Goal: Information Seeking & Learning: Learn about a topic

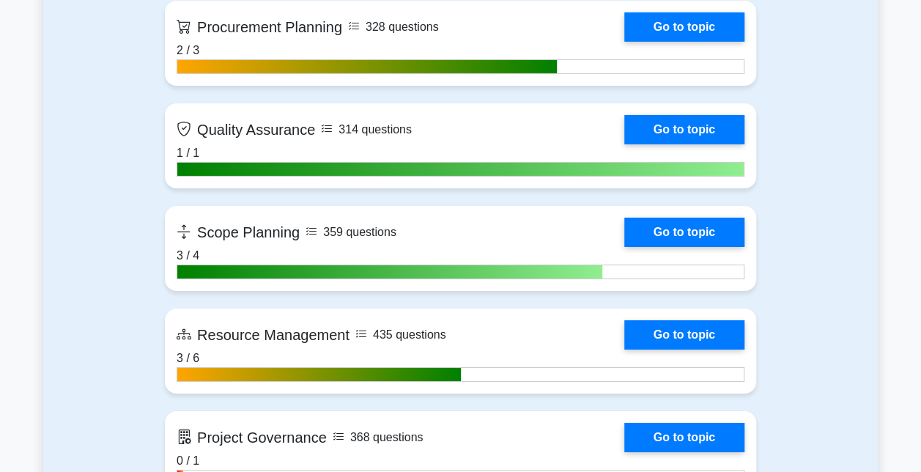
scroll to position [2453, 0]
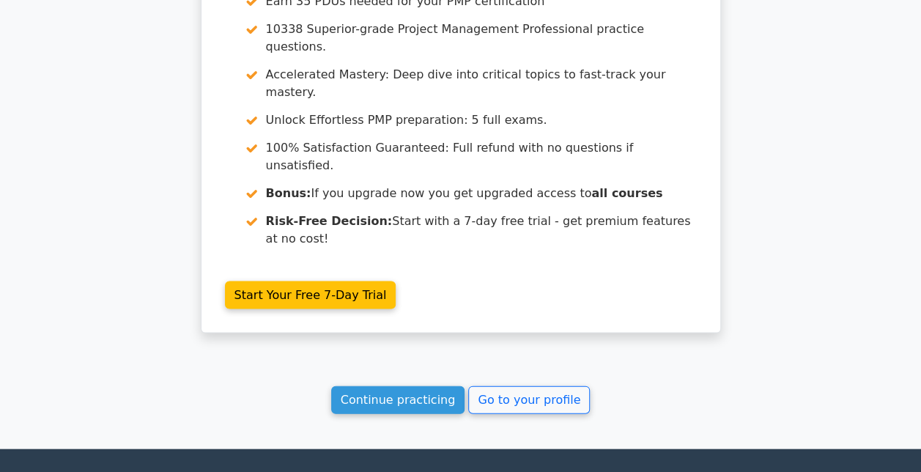
scroll to position [1378, 0]
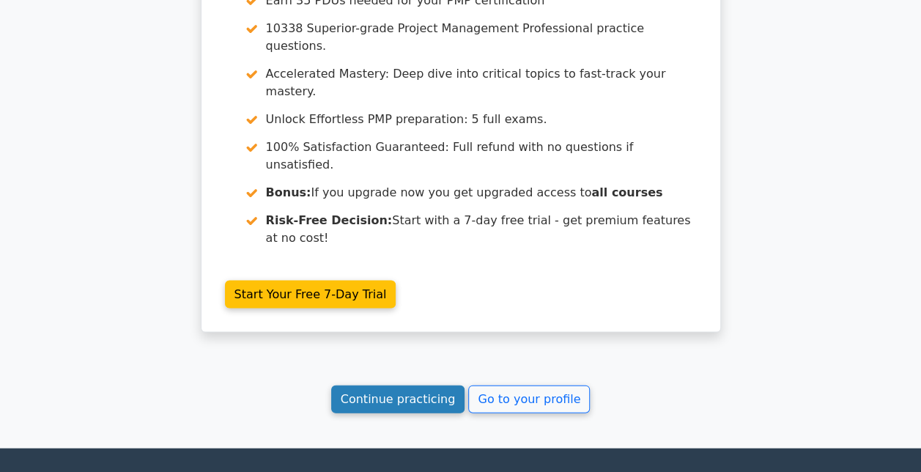
click at [442, 385] on link "Continue practicing" at bounding box center [398, 399] width 134 height 28
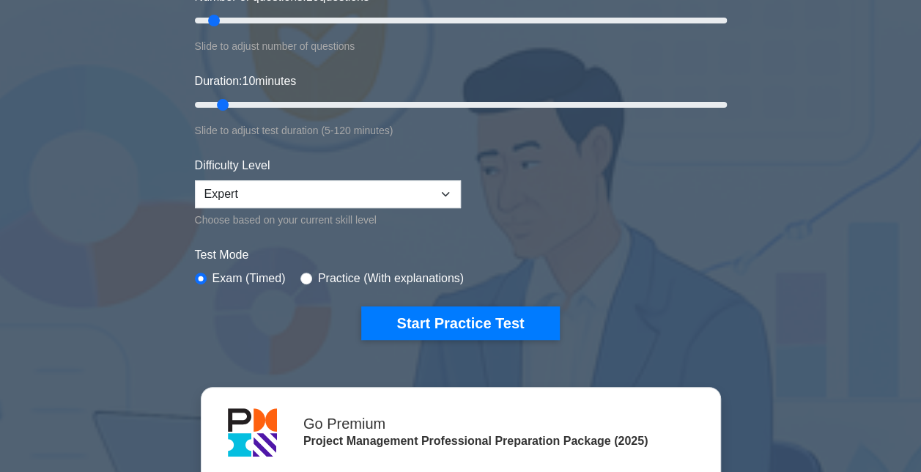
scroll to position [226, 0]
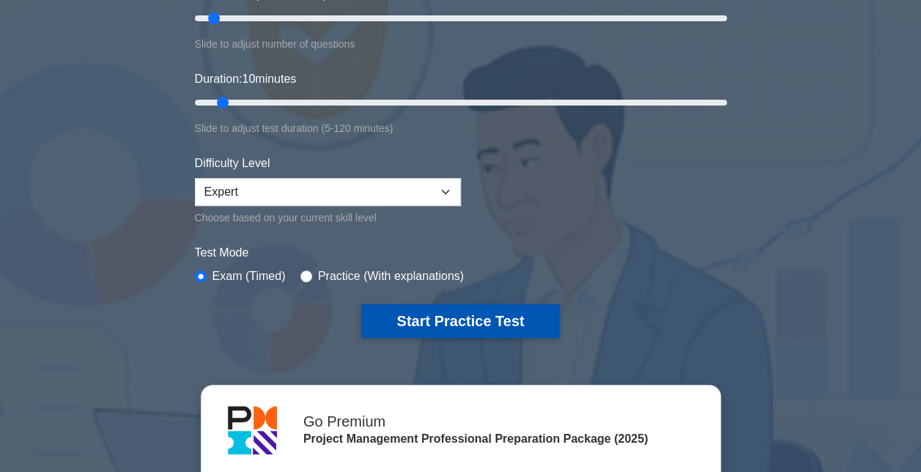
click at [396, 326] on button "Start Practice Test" at bounding box center [460, 321] width 198 height 34
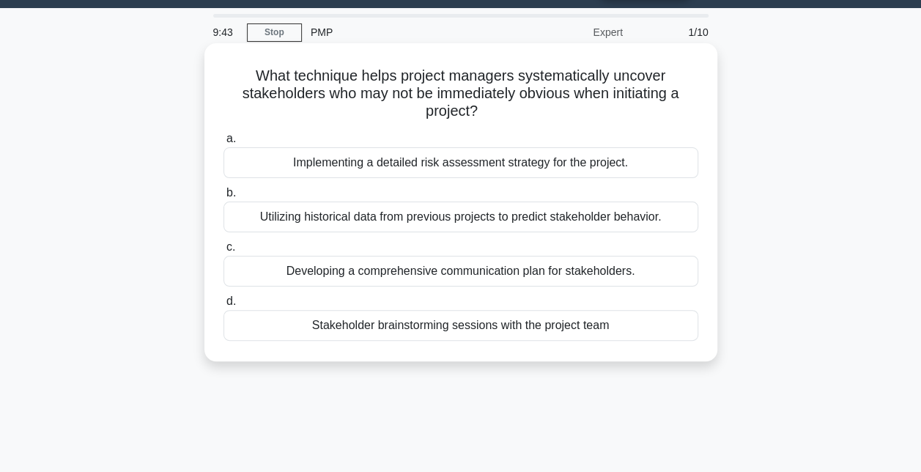
scroll to position [40, 0]
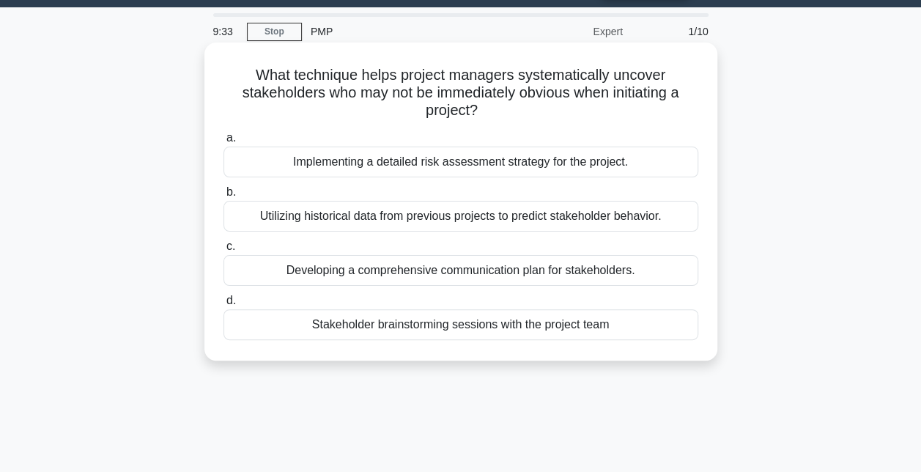
click at [412, 328] on div "Stakeholder brainstorming sessions with the project team" at bounding box center [460, 324] width 475 height 31
click at [223, 306] on input "d. Stakeholder brainstorming sessions with the project team" at bounding box center [223, 301] width 0 height 10
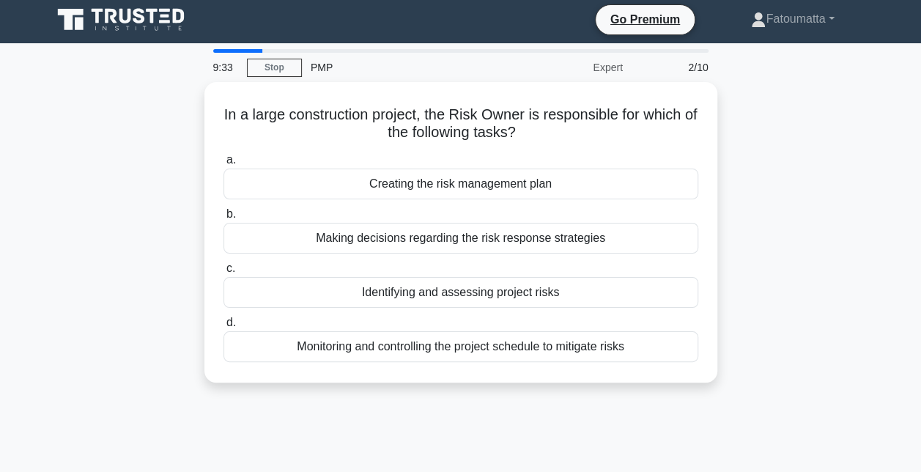
scroll to position [0, 0]
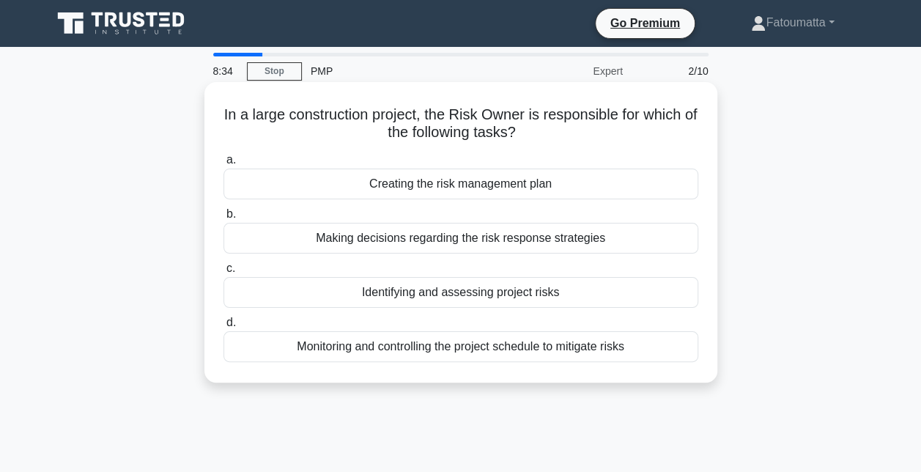
click at [455, 246] on div "Making decisions regarding the risk response strategies" at bounding box center [460, 238] width 475 height 31
click at [223, 219] on input "b. Making decisions regarding the risk response strategies" at bounding box center [223, 215] width 0 height 10
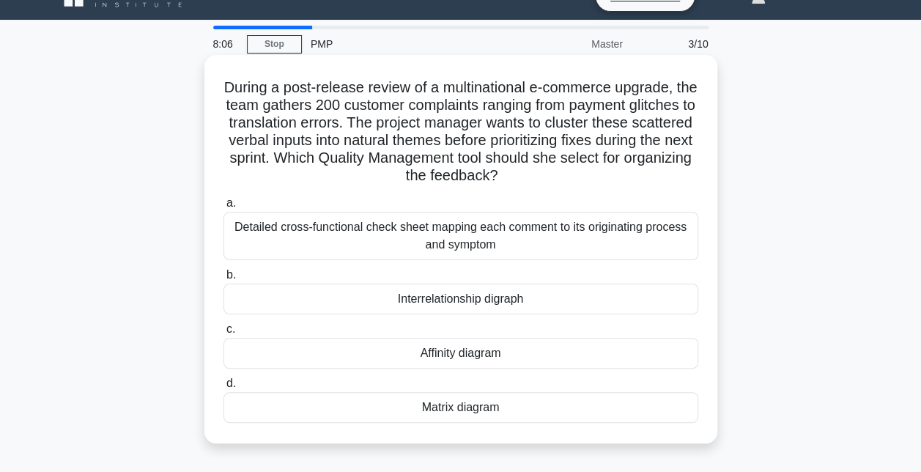
scroll to position [28, 0]
click at [507, 237] on div "Detailed cross-functional check sheet mapping each comment to its originating p…" at bounding box center [460, 235] width 475 height 48
click at [223, 207] on input "a. Detailed cross-functional check sheet mapping each comment to its originatin…" at bounding box center [223, 203] width 0 height 10
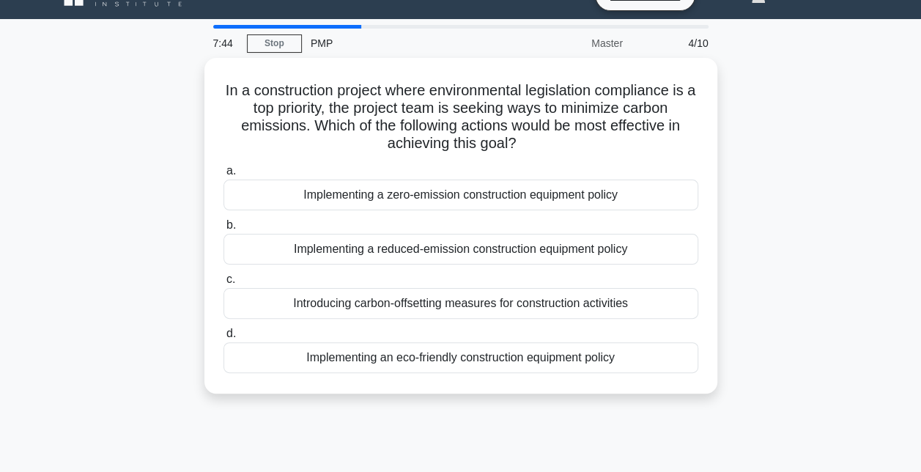
scroll to position [0, 0]
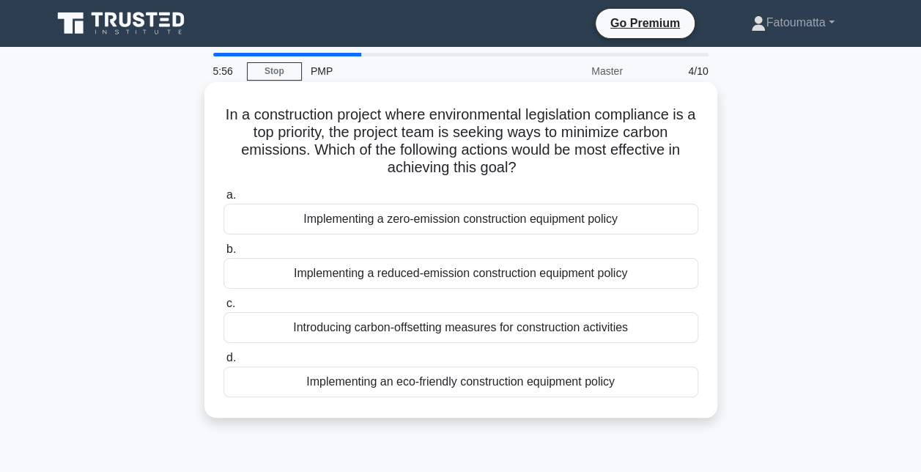
click at [489, 332] on div "Introducing carbon-offsetting measures for construction activities" at bounding box center [460, 327] width 475 height 31
click at [223, 308] on input "c. Introducing carbon-offsetting measures for construction activities" at bounding box center [223, 304] width 0 height 10
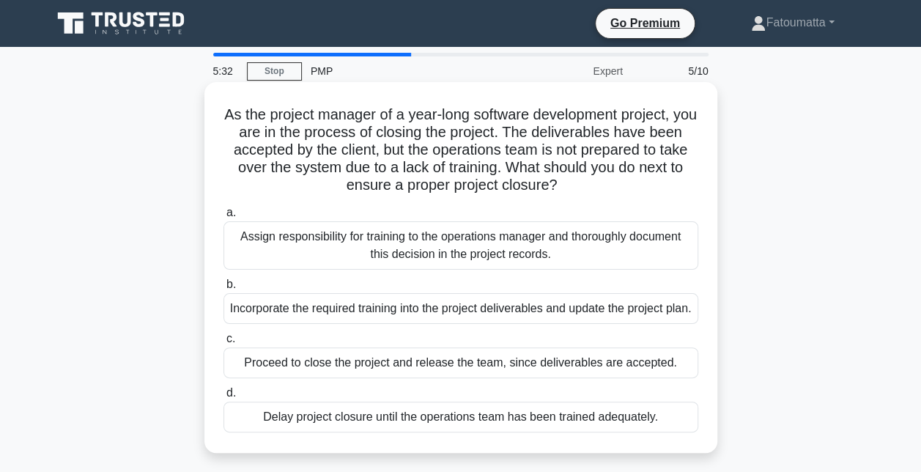
scroll to position [22, 0]
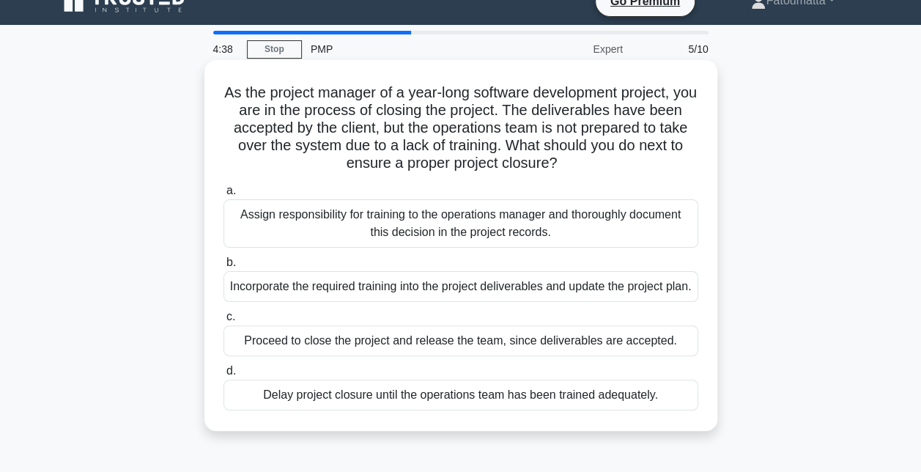
click at [407, 300] on div "Incorporate the required training into the project deliverables and update the …" at bounding box center [460, 286] width 475 height 31
click at [223, 267] on input "b. Incorporate the required training into the project deliverables and update t…" at bounding box center [223, 263] width 0 height 10
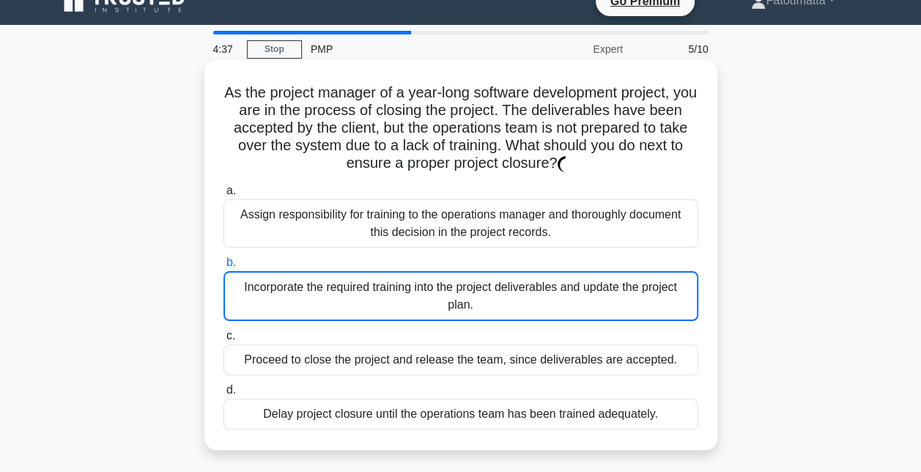
scroll to position [0, 0]
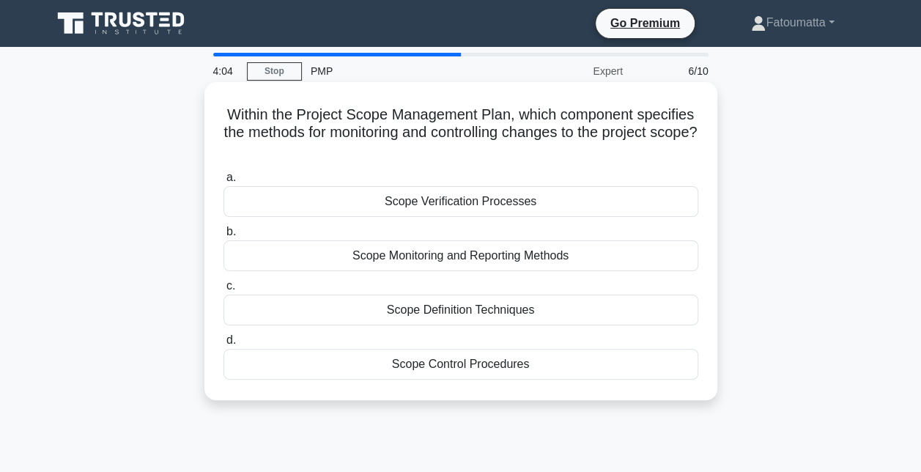
click at [487, 365] on div "Scope Control Procedures" at bounding box center [460, 364] width 475 height 31
click at [223, 345] on input "d. Scope Control Procedures" at bounding box center [223, 341] width 0 height 10
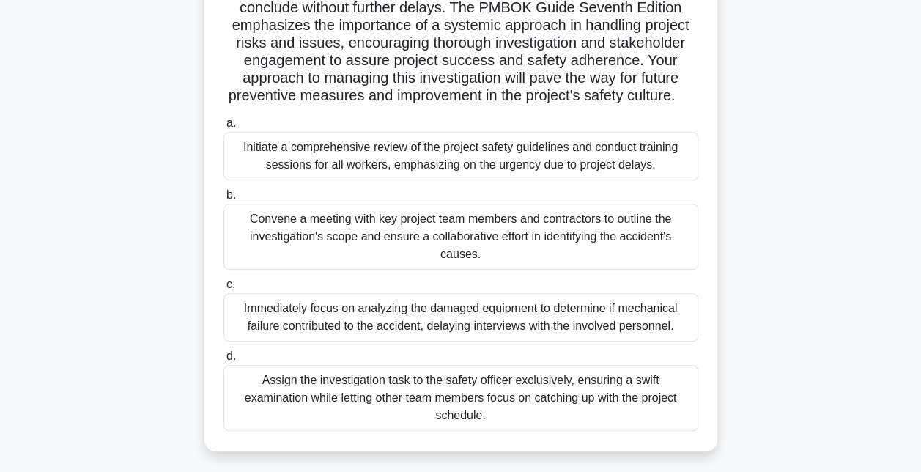
scroll to position [266, 0]
click at [433, 255] on div "Convene a meeting with key project team members and contractors to outline the …" at bounding box center [460, 236] width 475 height 66
click at [223, 199] on input "b. Convene a meeting with key project team members and contractors to outline t…" at bounding box center [223, 195] width 0 height 10
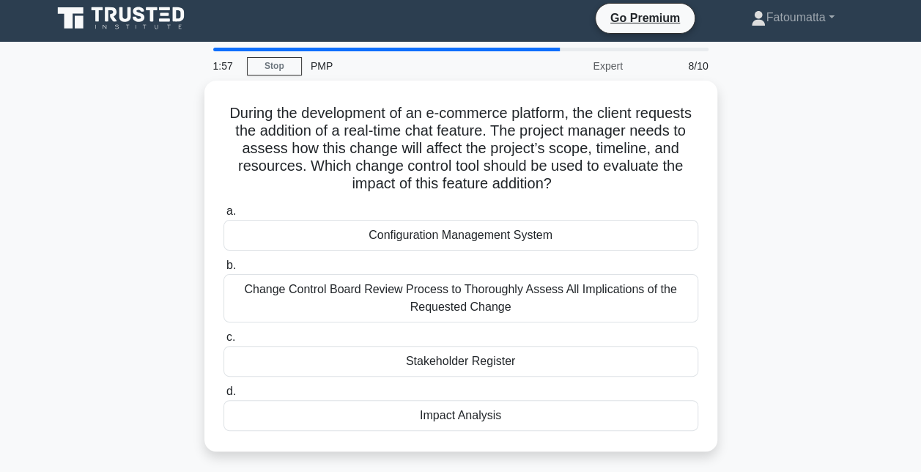
scroll to position [0, 0]
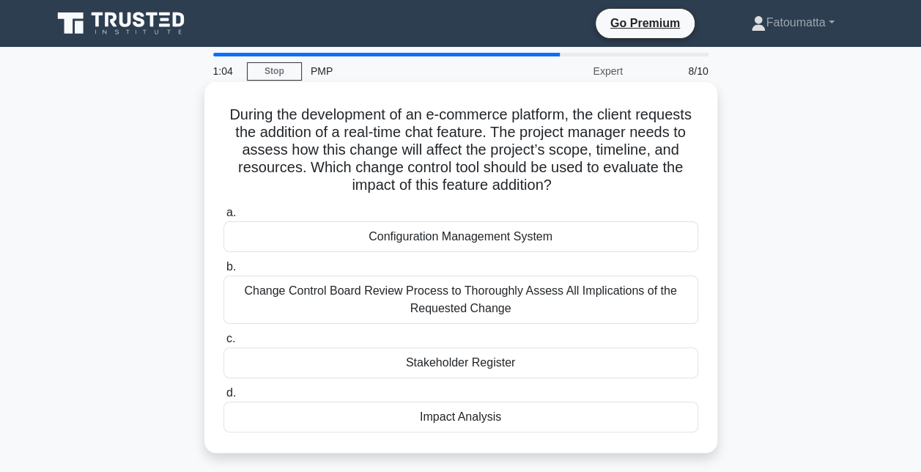
click at [492, 308] on div "Change Control Board Review Process to Thoroughly Assess All Implications of th…" at bounding box center [460, 300] width 475 height 48
click at [223, 272] on input "b. Change Control Board Review Process to Thoroughly Assess All Implications of…" at bounding box center [223, 267] width 0 height 10
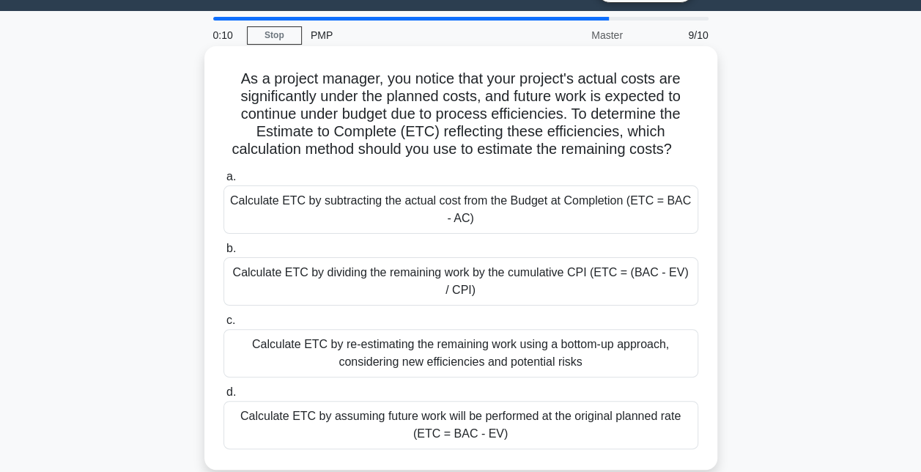
scroll to position [38, 0]
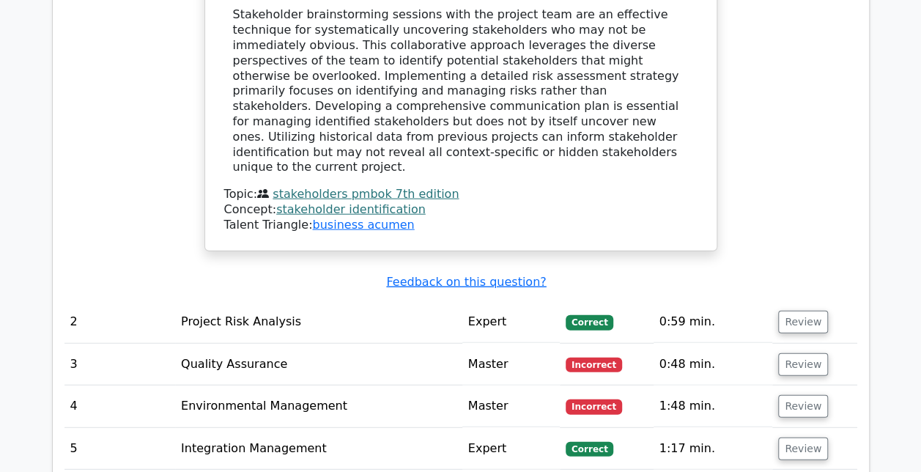
scroll to position [1838, 0]
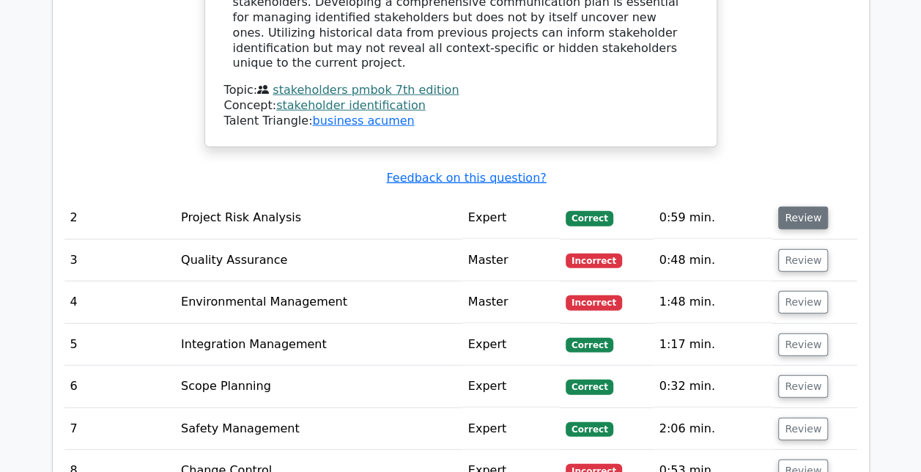
click at [793, 207] on button "Review" at bounding box center [803, 218] width 50 height 23
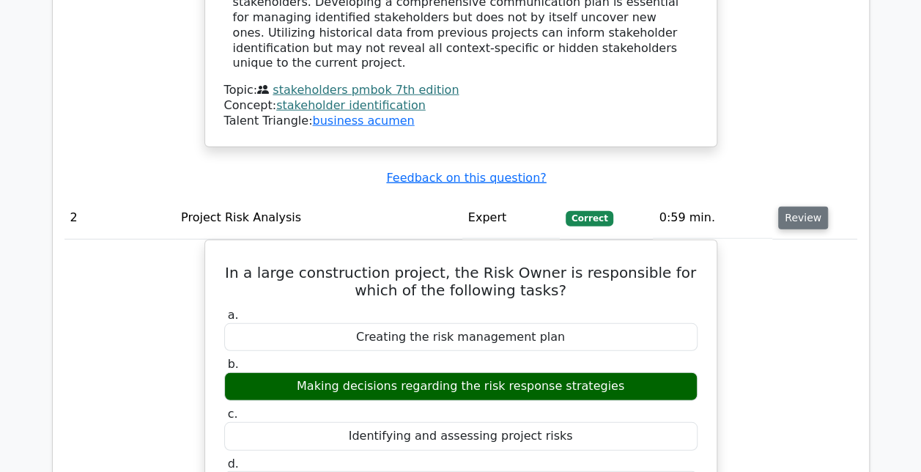
click at [786, 207] on button "Review" at bounding box center [803, 218] width 50 height 23
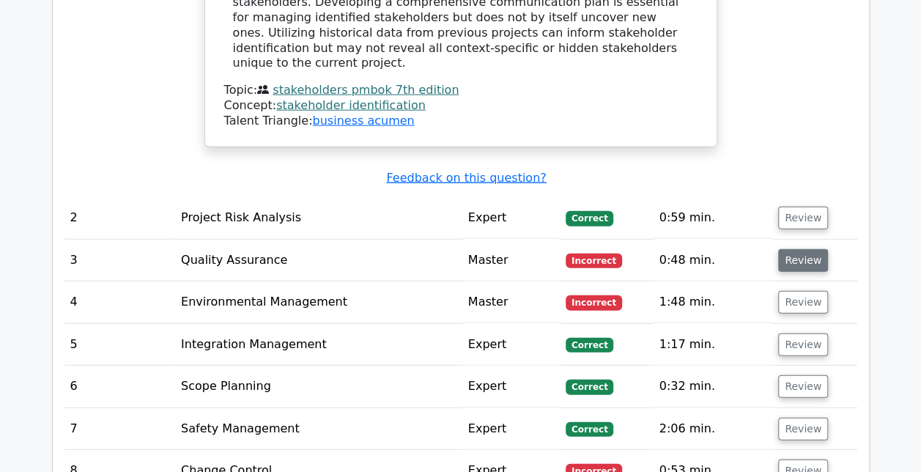
click at [793, 249] on button "Review" at bounding box center [803, 260] width 50 height 23
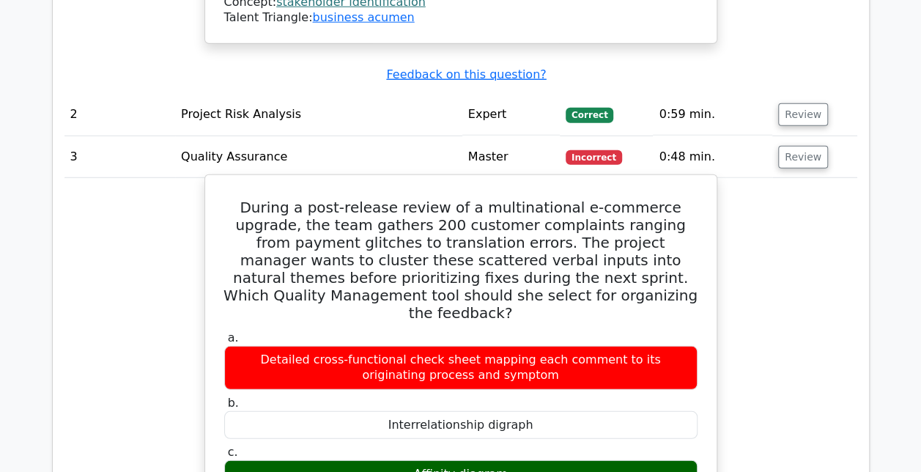
scroll to position [1941, 0]
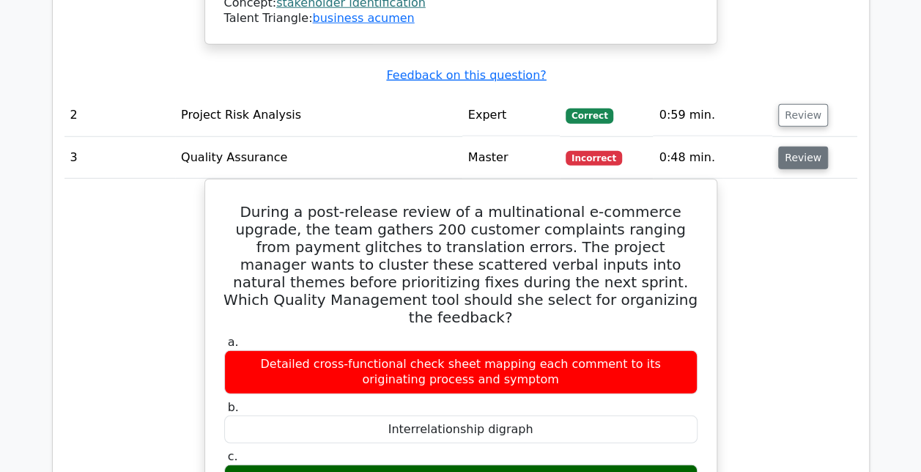
click at [799, 147] on button "Review" at bounding box center [803, 158] width 50 height 23
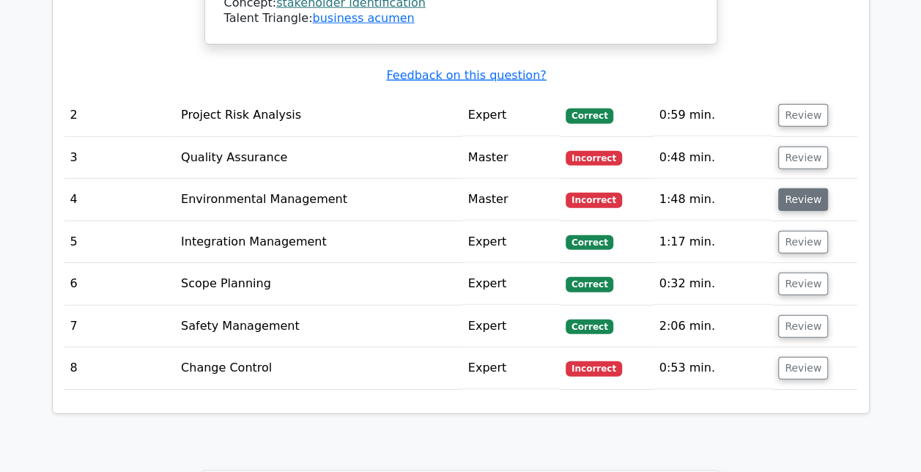
click at [795, 188] on button "Review" at bounding box center [803, 199] width 50 height 23
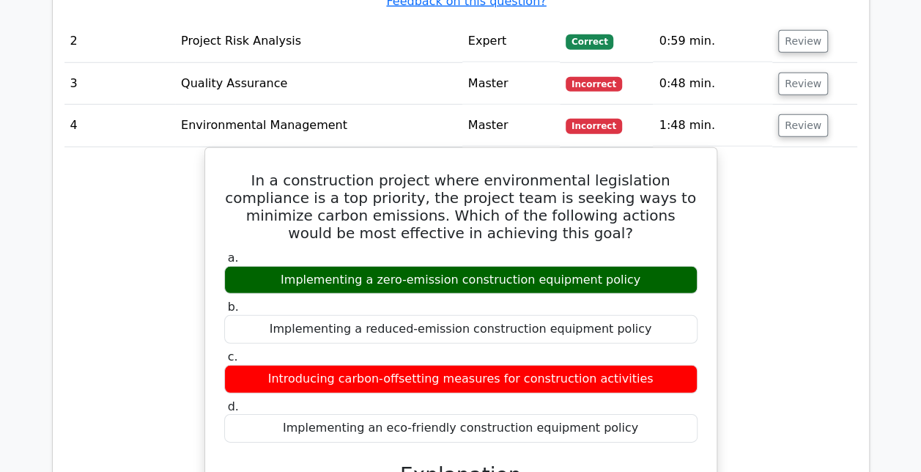
scroll to position [1984, 0]
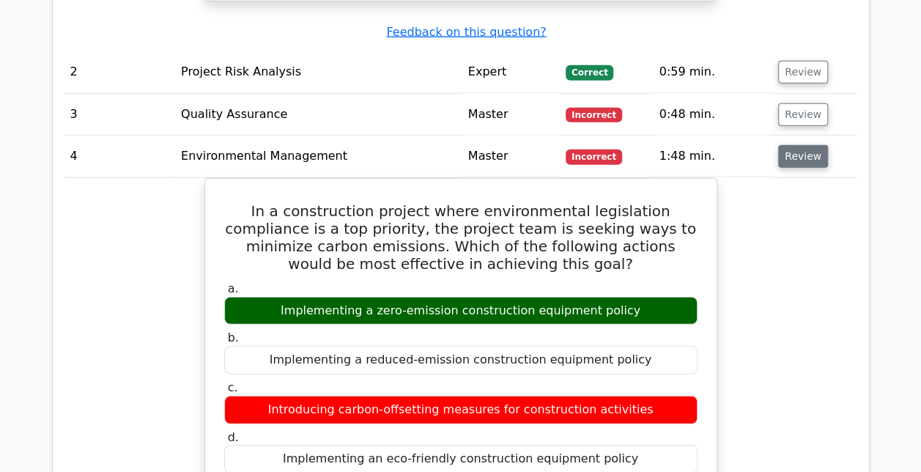
click at [796, 145] on button "Review" at bounding box center [803, 156] width 50 height 23
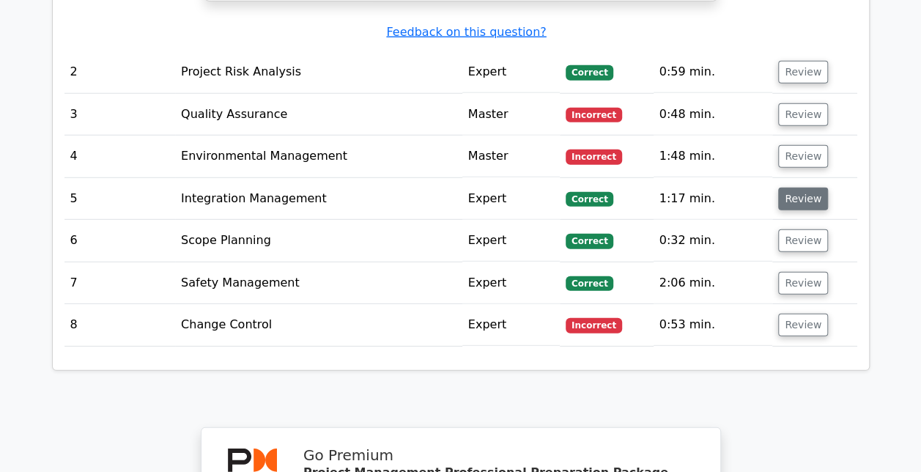
click at [796, 188] on button "Review" at bounding box center [803, 199] width 50 height 23
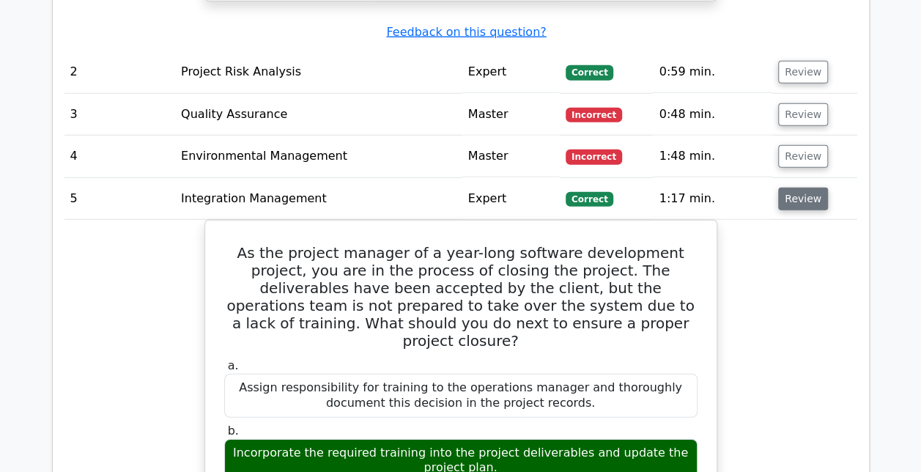
click at [786, 188] on button "Review" at bounding box center [803, 199] width 50 height 23
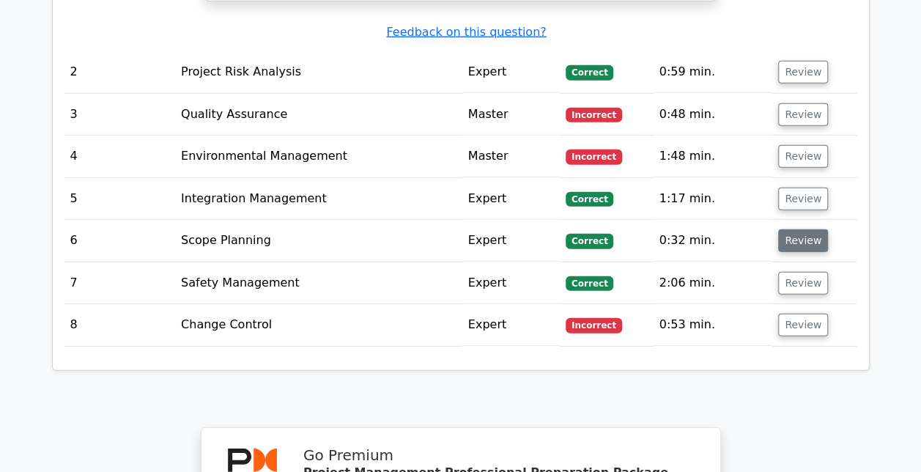
click at [802, 229] on button "Review" at bounding box center [803, 240] width 50 height 23
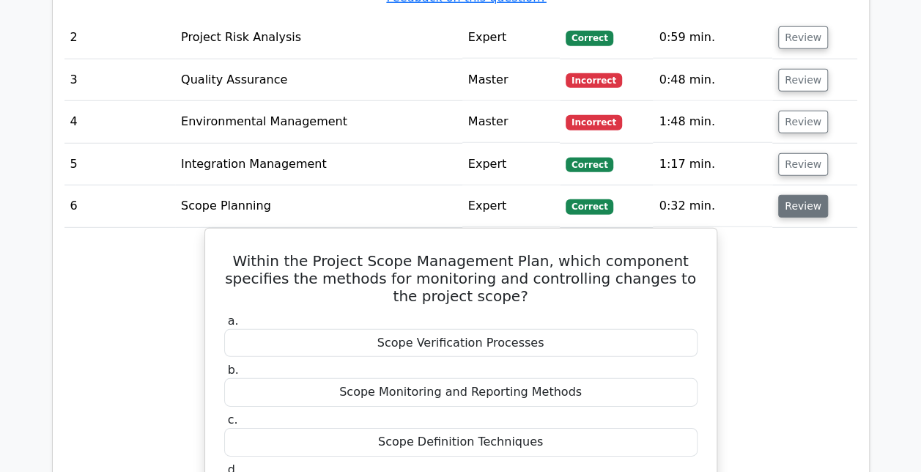
scroll to position [2052, 0]
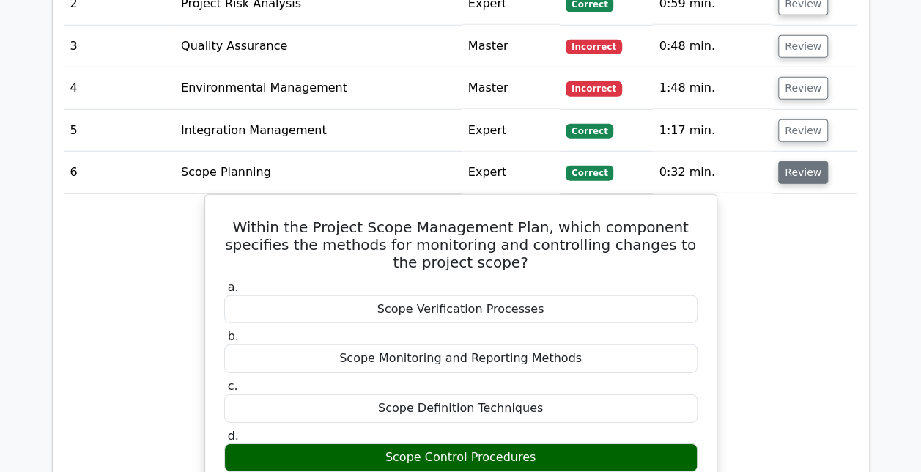
click at [796, 161] on button "Review" at bounding box center [803, 172] width 50 height 23
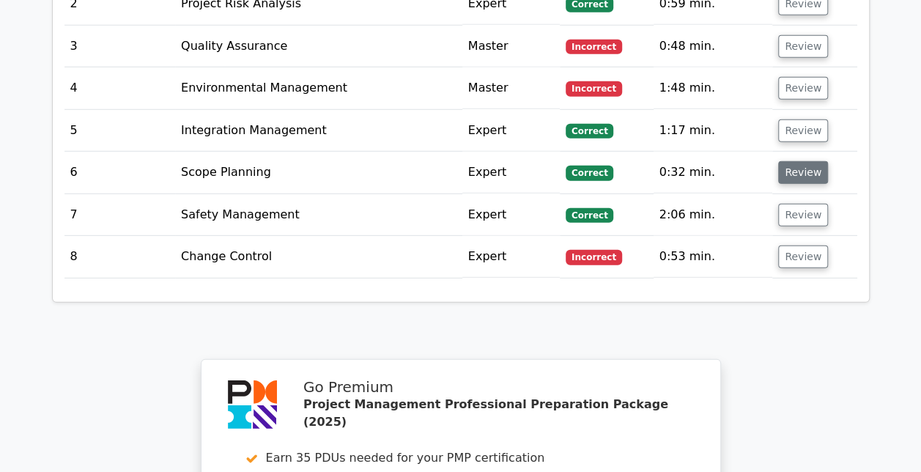
click at [796, 161] on button "Review" at bounding box center [803, 172] width 50 height 23
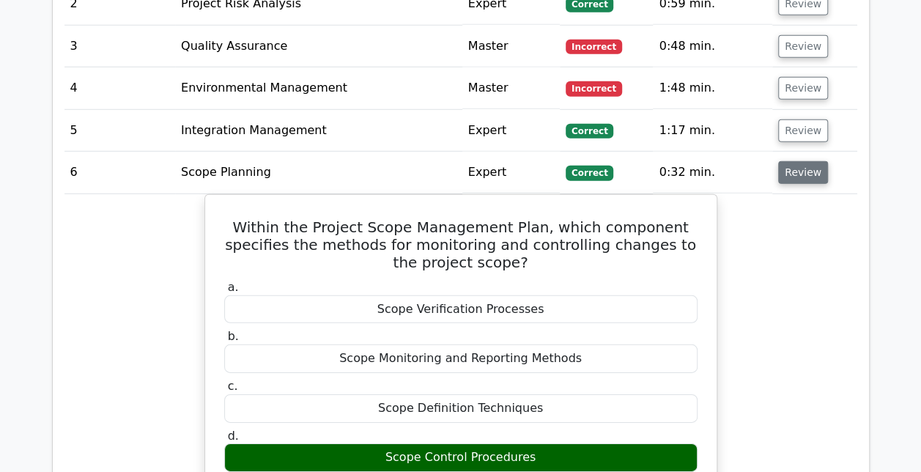
click at [796, 161] on button "Review" at bounding box center [803, 172] width 50 height 23
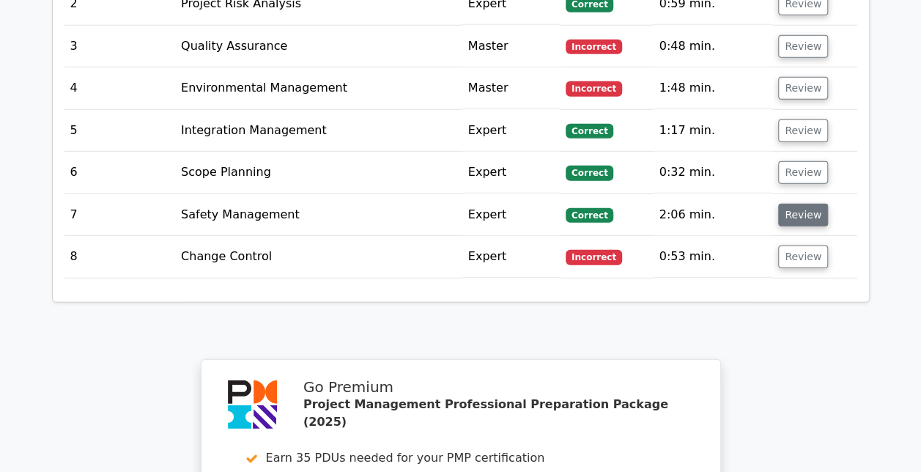
click at [788, 204] on button "Review" at bounding box center [803, 215] width 50 height 23
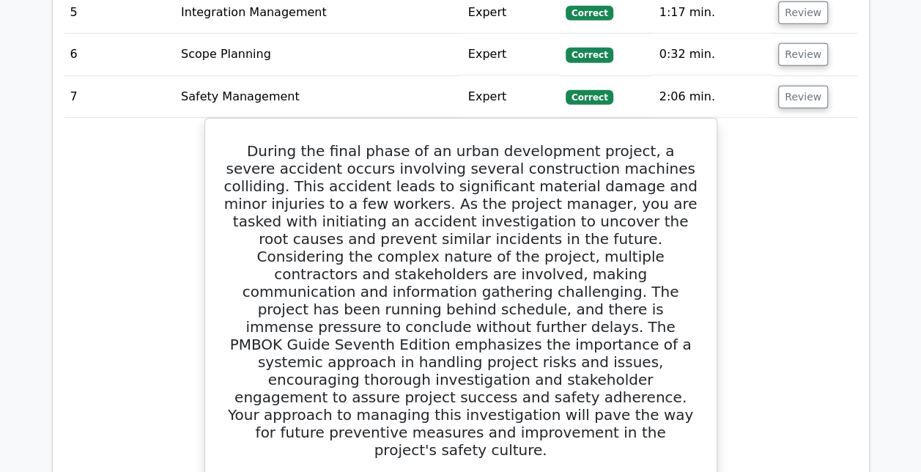
scroll to position [2066, 0]
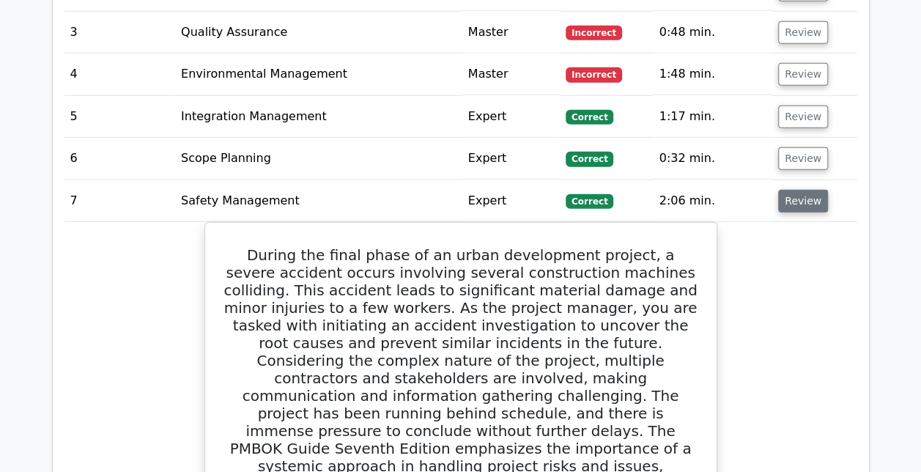
click at [795, 190] on button "Review" at bounding box center [803, 201] width 50 height 23
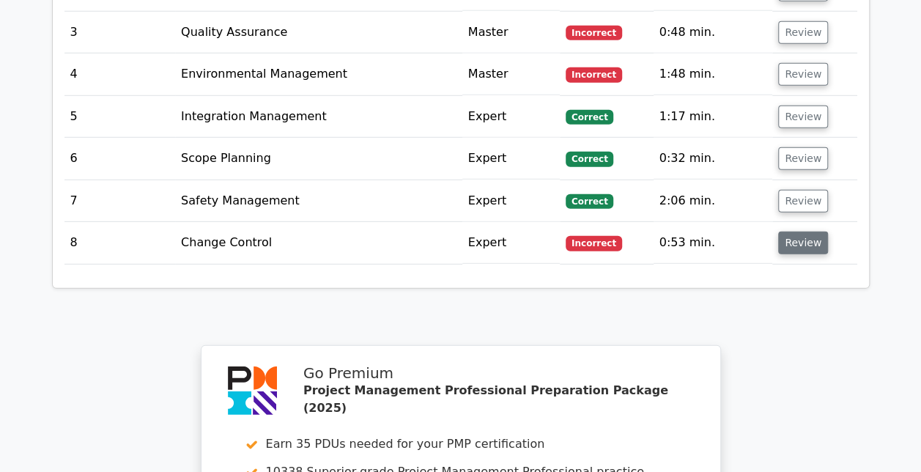
click at [802, 232] on button "Review" at bounding box center [803, 243] width 50 height 23
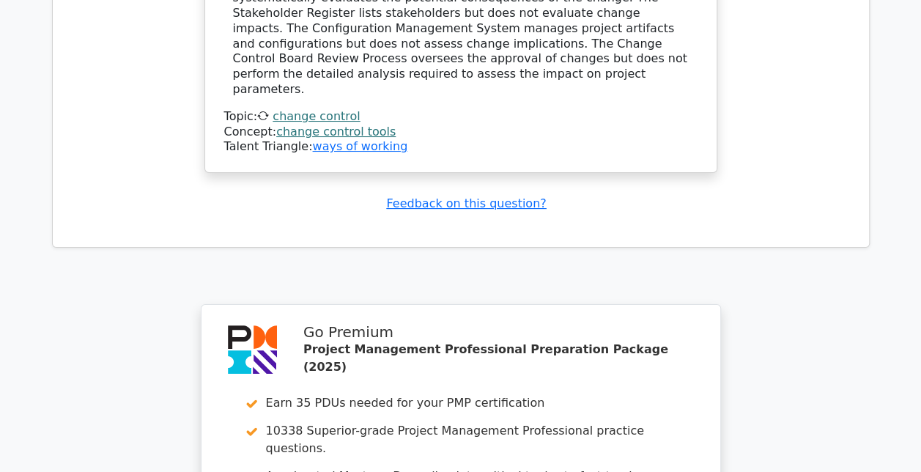
scroll to position [3090, 0]
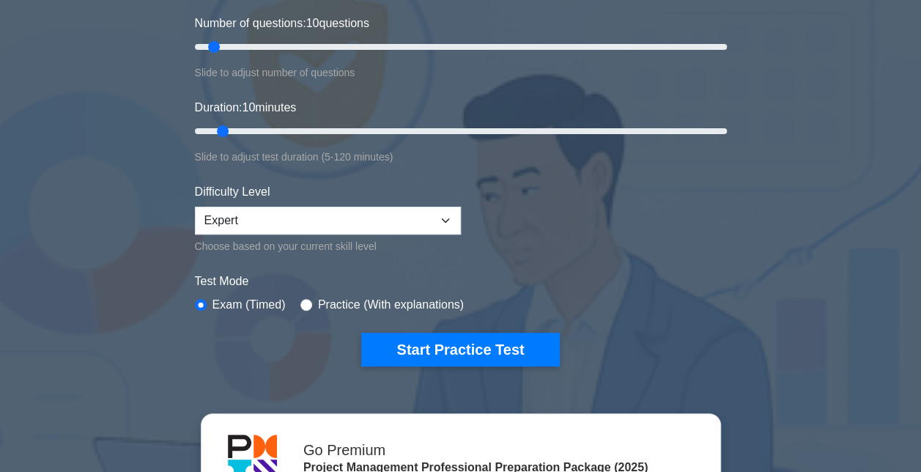
scroll to position [199, 0]
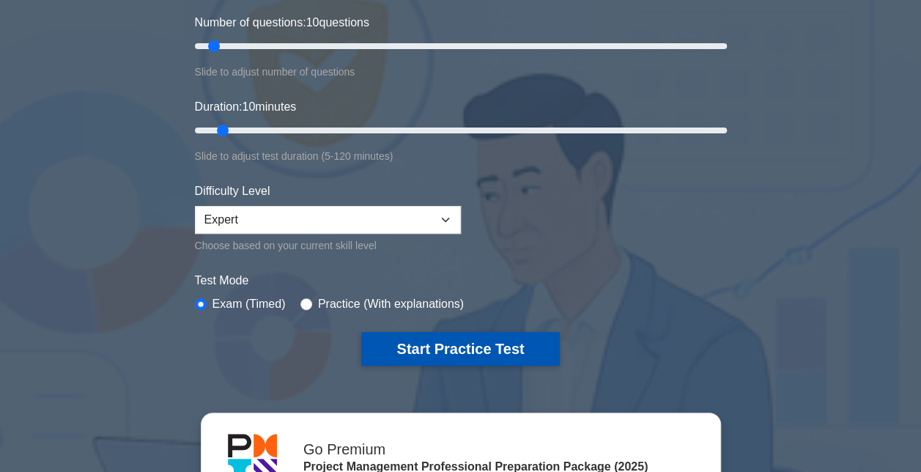
click at [421, 341] on button "Start Practice Test" at bounding box center [460, 349] width 198 height 34
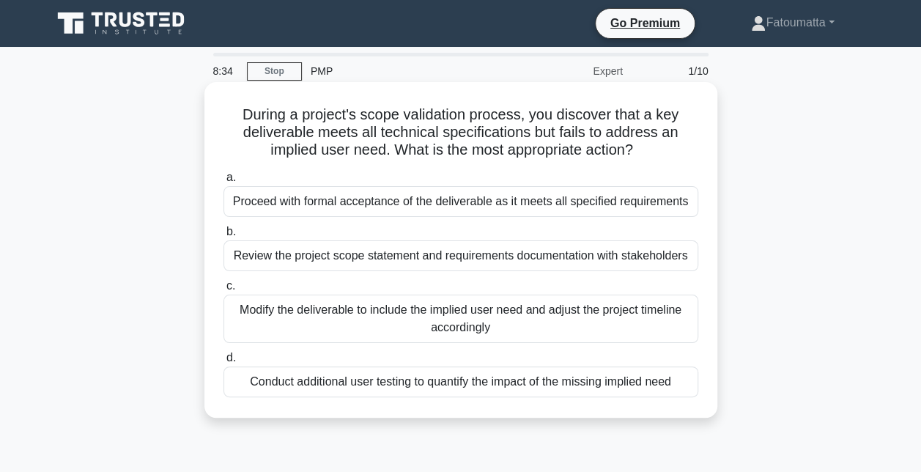
click at [457, 264] on div "Review the project scope statement and requirements documentation with stakehol…" at bounding box center [460, 255] width 475 height 31
click at [223, 237] on input "b. Review the project scope statement and requirements documentation with stake…" at bounding box center [223, 232] width 0 height 10
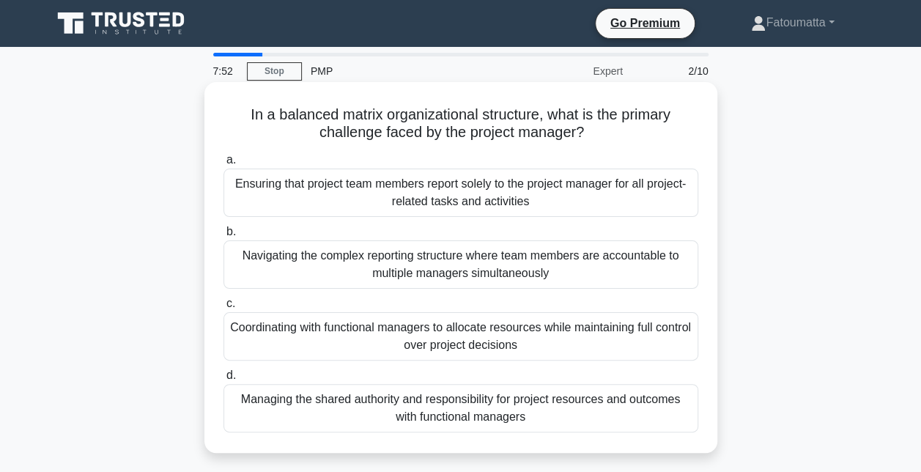
click at [454, 344] on div "Coordinating with functional managers to allocate resources while maintaining f…" at bounding box center [460, 336] width 475 height 48
click at [223, 308] on input "c. Coordinating with functional managers to allocate resources while maintainin…" at bounding box center [223, 304] width 0 height 10
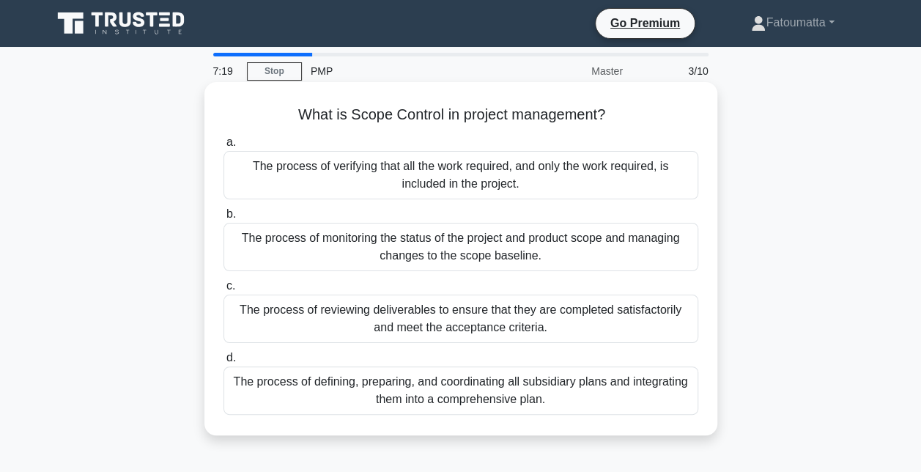
click at [516, 191] on div "The process of verifying that all the work required, and only the work required…" at bounding box center [460, 175] width 475 height 48
click at [223, 147] on input "a. The process of verifying that all the work required, and only the work requi…" at bounding box center [223, 143] width 0 height 10
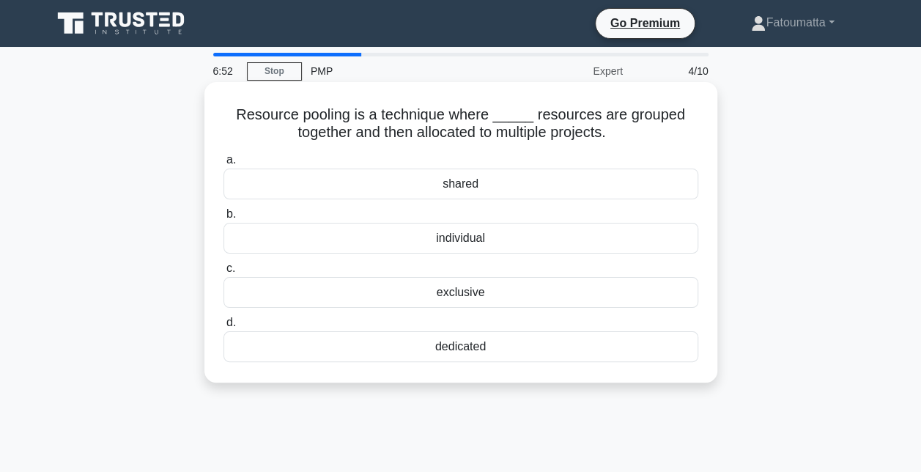
click at [455, 287] on div "exclusive" at bounding box center [460, 292] width 475 height 31
click at [223, 273] on input "c. exclusive" at bounding box center [223, 269] width 0 height 10
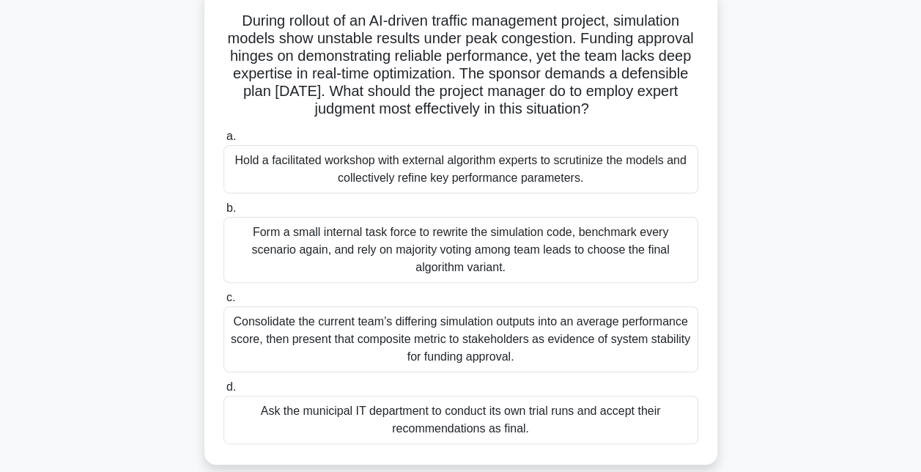
scroll to position [95, 0]
click at [458, 169] on div "Hold a facilitated workshop with external algorithm experts to scrutinize the m…" at bounding box center [460, 168] width 475 height 48
click at [223, 141] on input "a. Hold a facilitated workshop with external algorithm experts to scrutinize th…" at bounding box center [223, 136] width 0 height 10
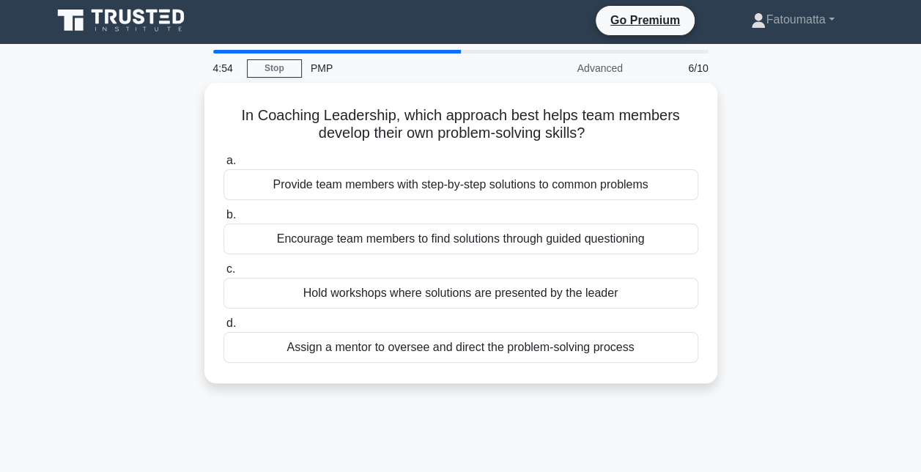
scroll to position [0, 0]
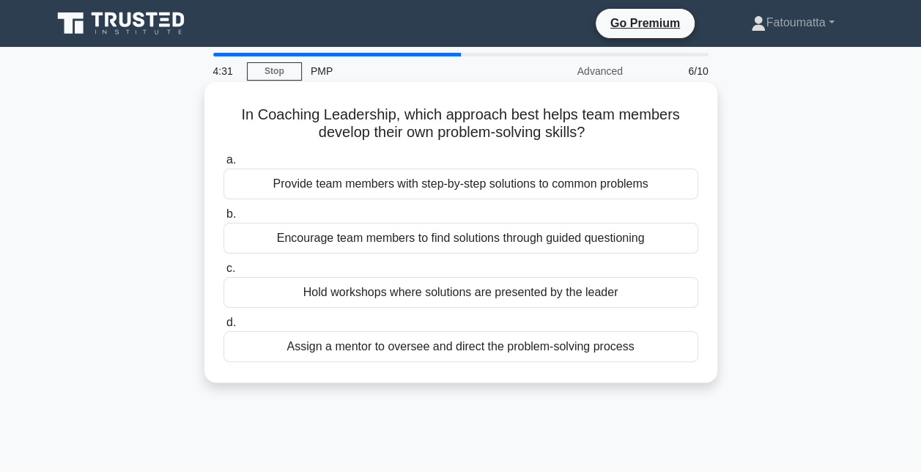
click at [429, 244] on div "Encourage team members to find solutions through guided questioning" at bounding box center [460, 238] width 475 height 31
click at [223, 219] on input "b. Encourage team members to find solutions through guided questioning" at bounding box center [223, 215] width 0 height 10
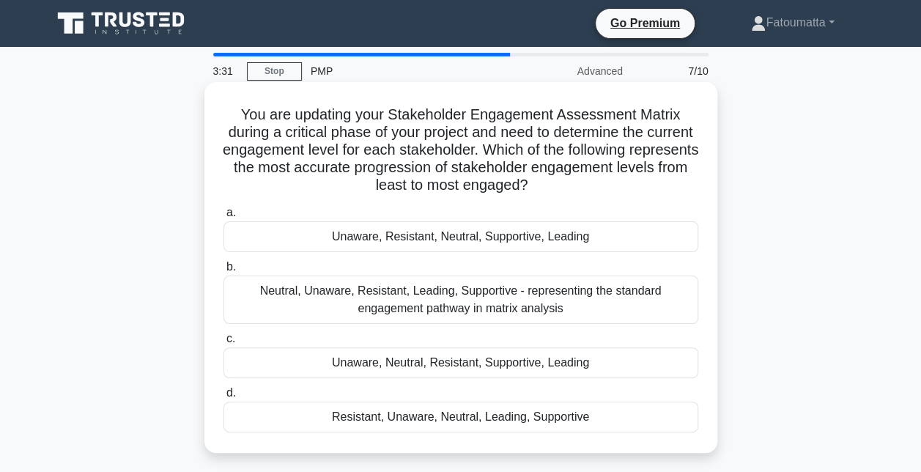
click at [470, 242] on div "Unaware, Resistant, Neutral, Supportive, Leading" at bounding box center [460, 236] width 475 height 31
click at [223, 218] on input "a. Unaware, Resistant, Neutral, Supportive, Leading" at bounding box center [223, 213] width 0 height 10
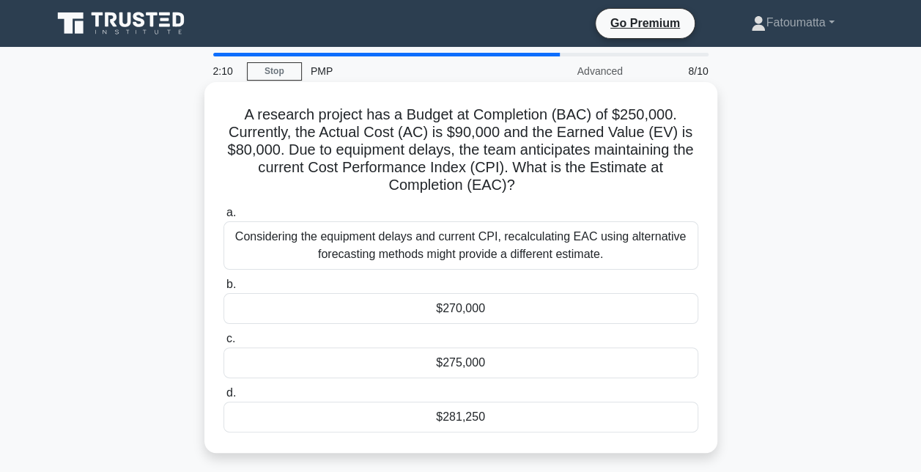
click at [454, 412] on div "$281,250" at bounding box center [460, 417] width 475 height 31
click at [223, 398] on input "d. $281,250" at bounding box center [223, 393] width 0 height 10
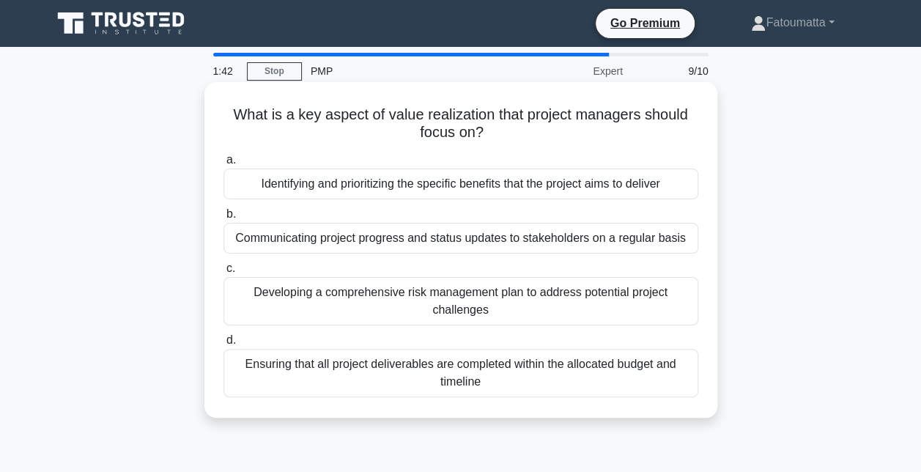
click at [406, 374] on div "Ensuring that all project deliverables are completed within the allocated budge…" at bounding box center [460, 373] width 475 height 48
click at [223, 345] on input "d. Ensuring that all project deliverables are completed within the allocated bu…" at bounding box center [223, 341] width 0 height 10
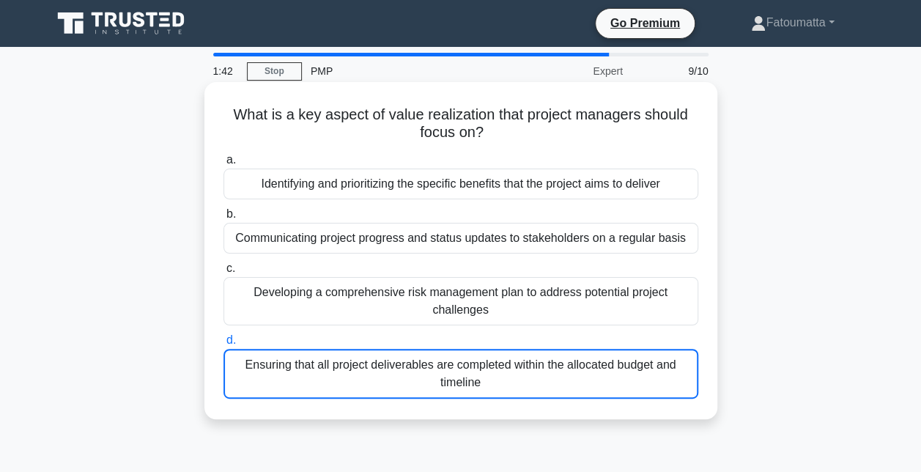
click at [406, 374] on div "Ensuring that all project deliverables are completed within the allocated budge…" at bounding box center [460, 374] width 475 height 50
click at [223, 345] on input "d. Ensuring that all project deliverables are completed within the allocated bu…" at bounding box center [223, 341] width 0 height 10
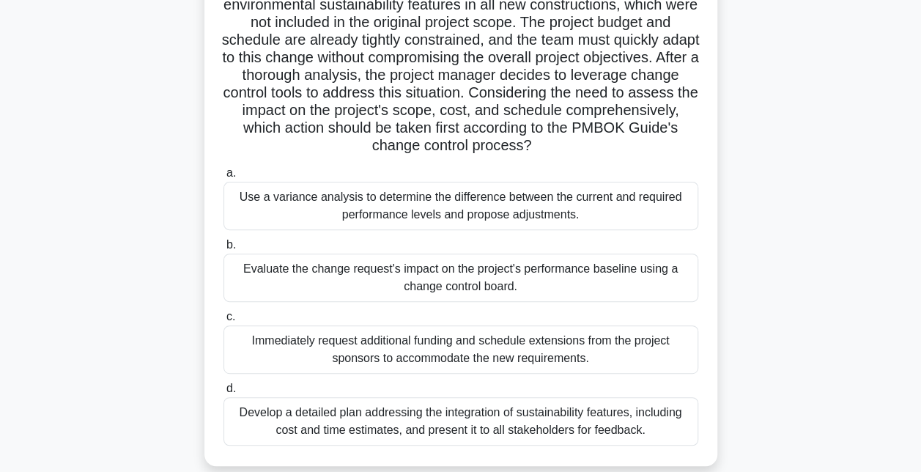
scroll to position [163, 0]
click at [526, 422] on div "Develop a detailed plan addressing the integration of sustainability features, …" at bounding box center [460, 420] width 475 height 48
click at [223, 393] on input "d. Develop a detailed plan addressing the integration of sustainability feature…" at bounding box center [223, 388] width 0 height 10
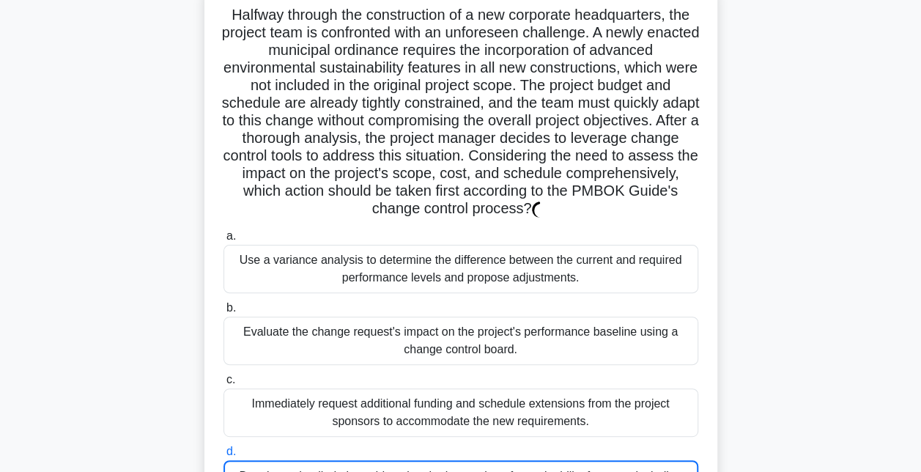
scroll to position [0, 0]
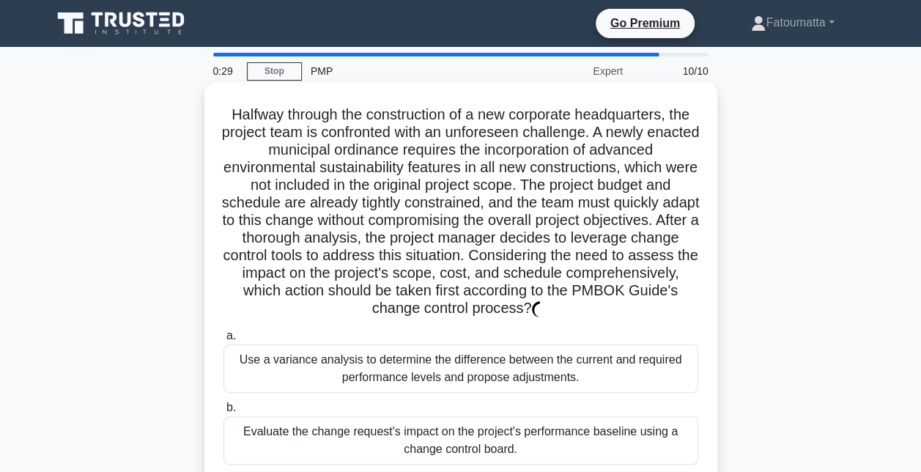
click at [597, 390] on div "Use a variance analysis to determine the difference between the current and req…" at bounding box center [460, 368] width 475 height 48
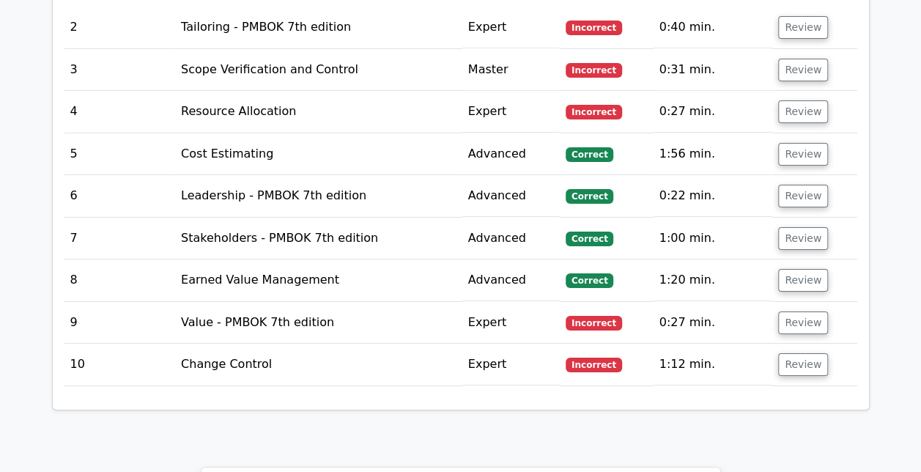
scroll to position [2469, 0]
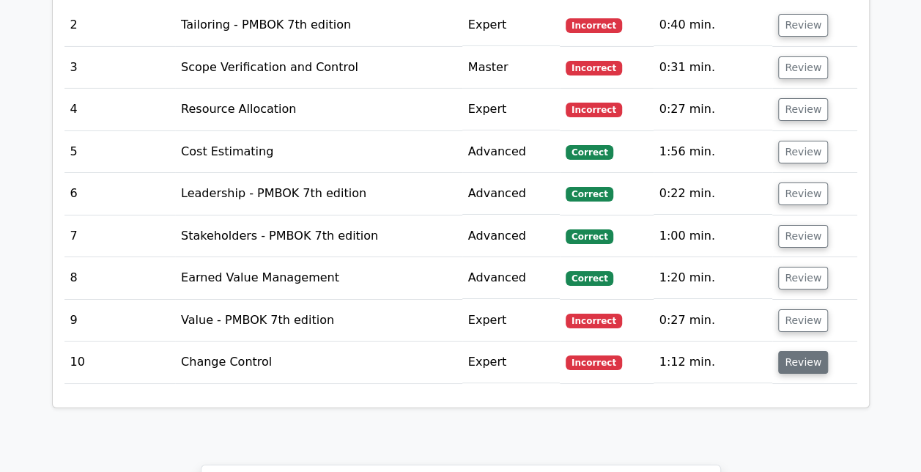
click at [778, 351] on button "Review" at bounding box center [803, 362] width 50 height 23
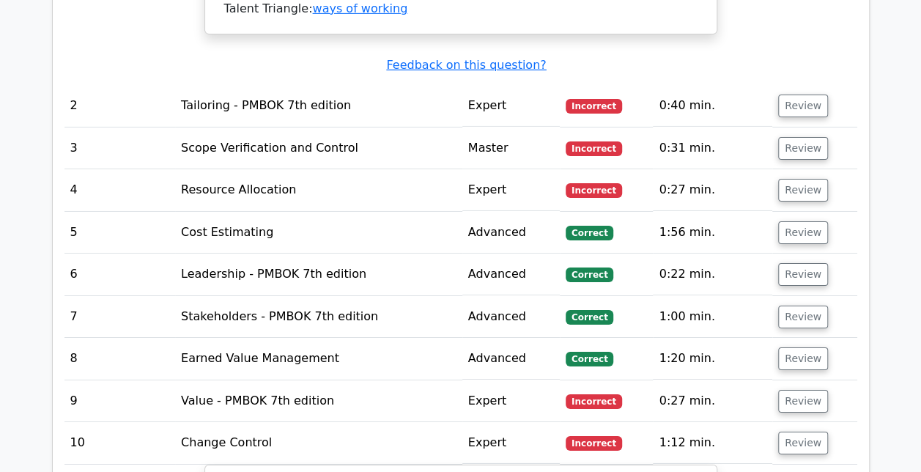
scroll to position [2387, 0]
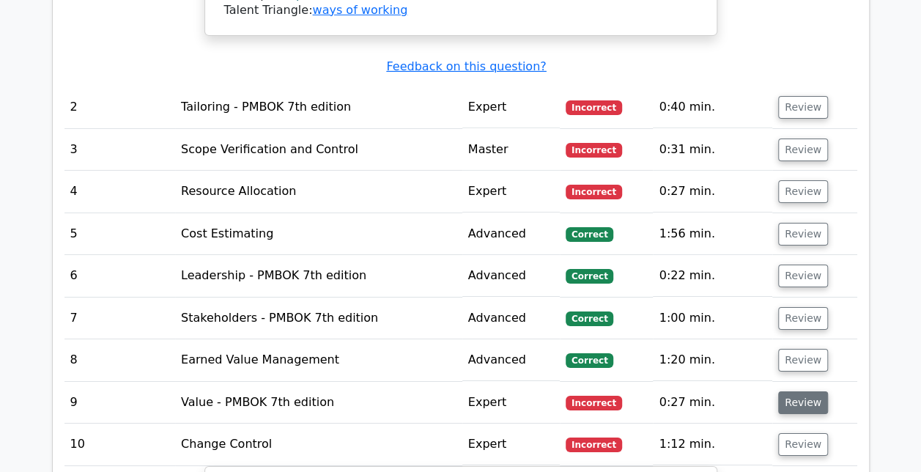
click at [788, 391] on button "Review" at bounding box center [803, 402] width 50 height 23
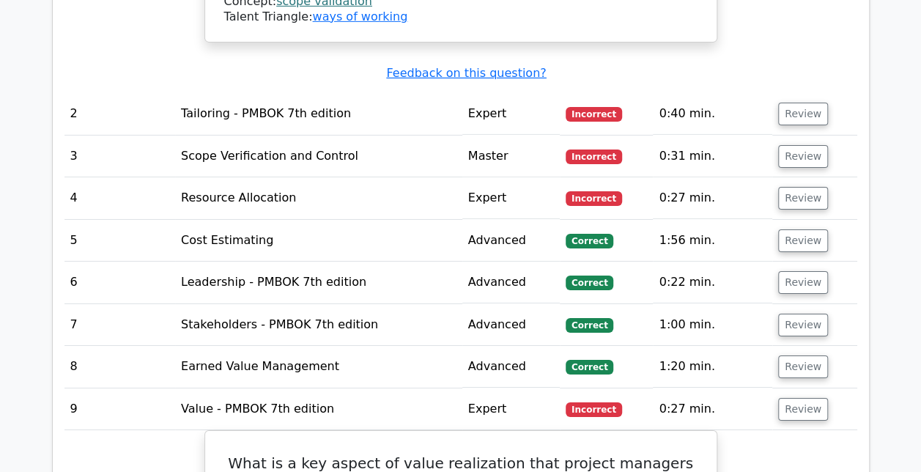
scroll to position [2370, 0]
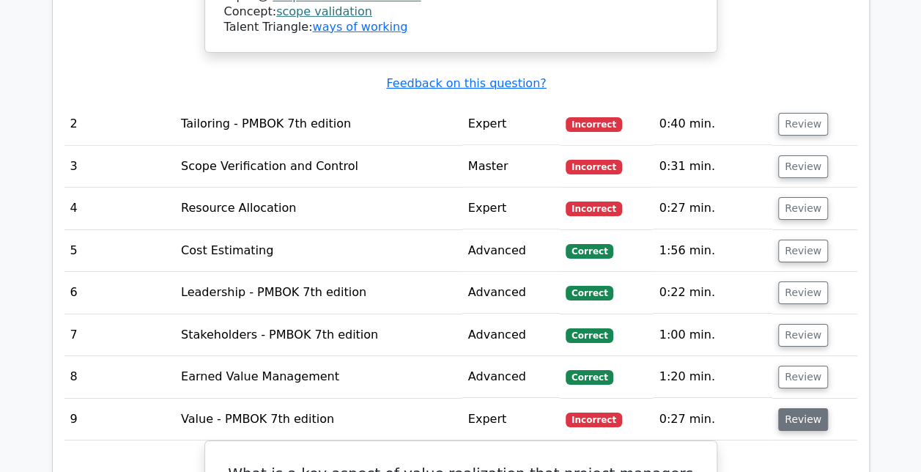
click at [808, 408] on button "Review" at bounding box center [803, 419] width 50 height 23
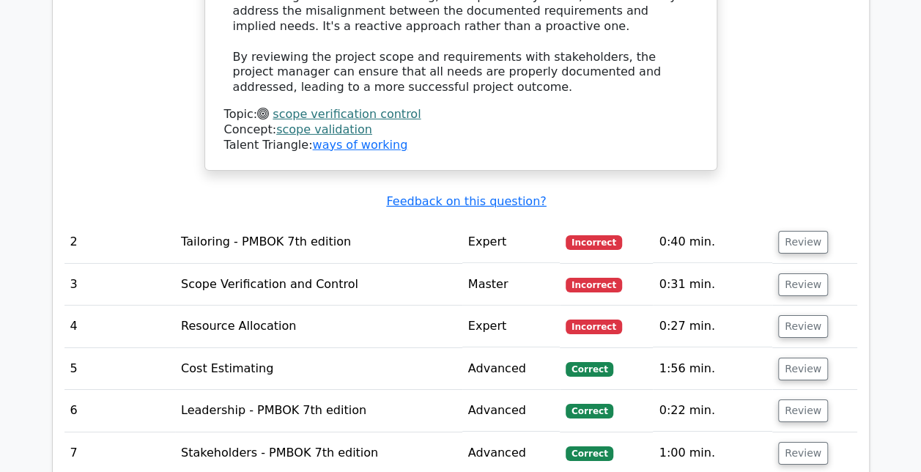
scroll to position [2240, 0]
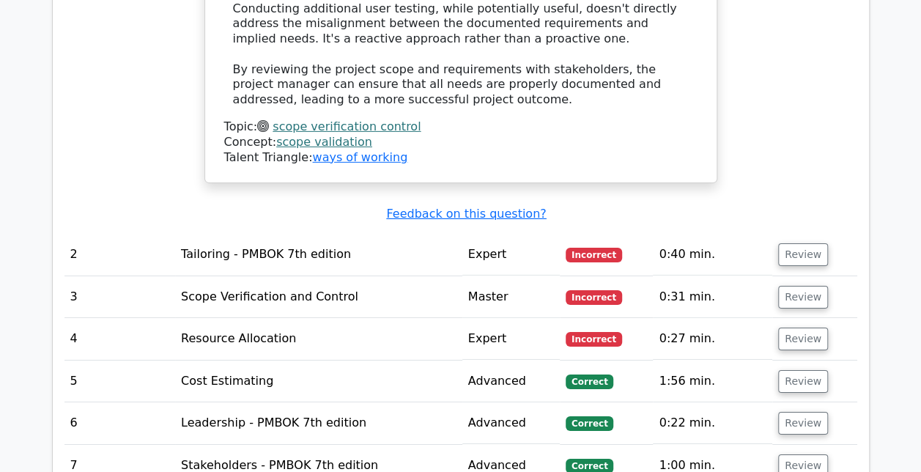
click at [803, 454] on button "Review" at bounding box center [803, 465] width 50 height 23
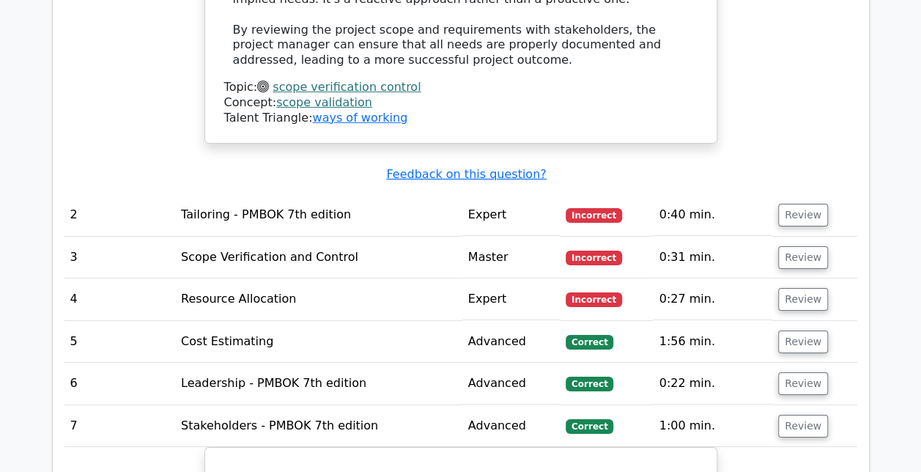
scroll to position [2277, 0]
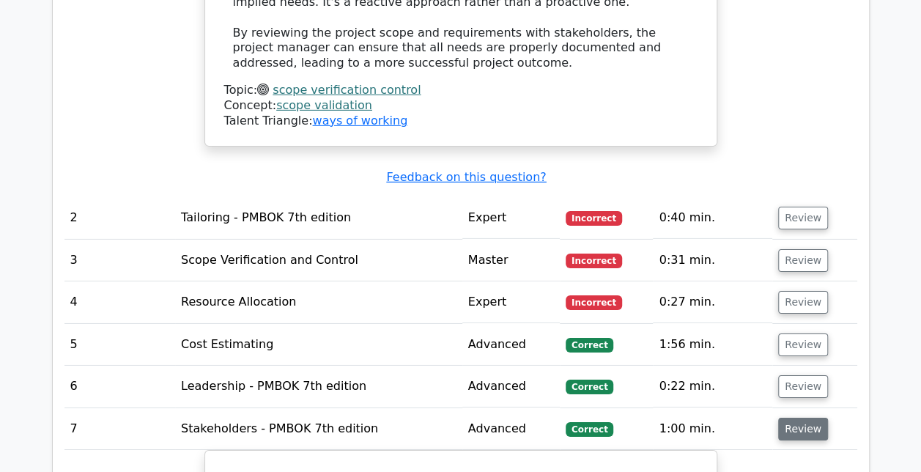
click at [781, 418] on button "Review" at bounding box center [803, 429] width 50 height 23
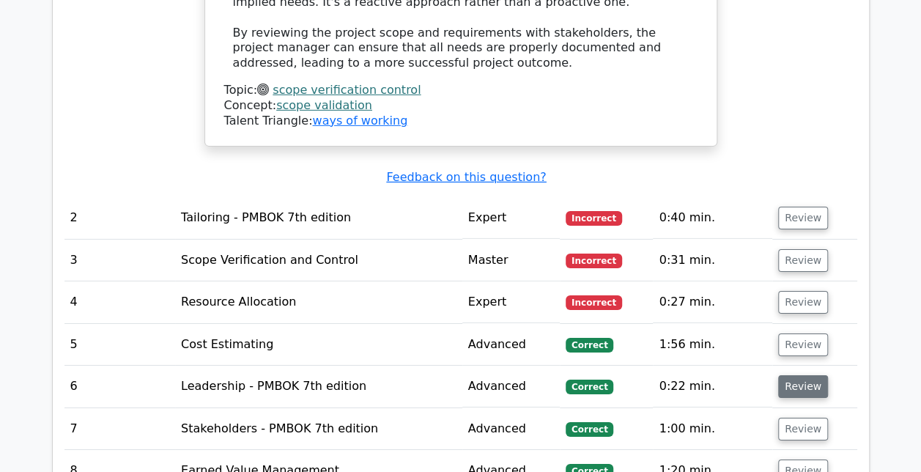
click at [787, 375] on button "Review" at bounding box center [803, 386] width 50 height 23
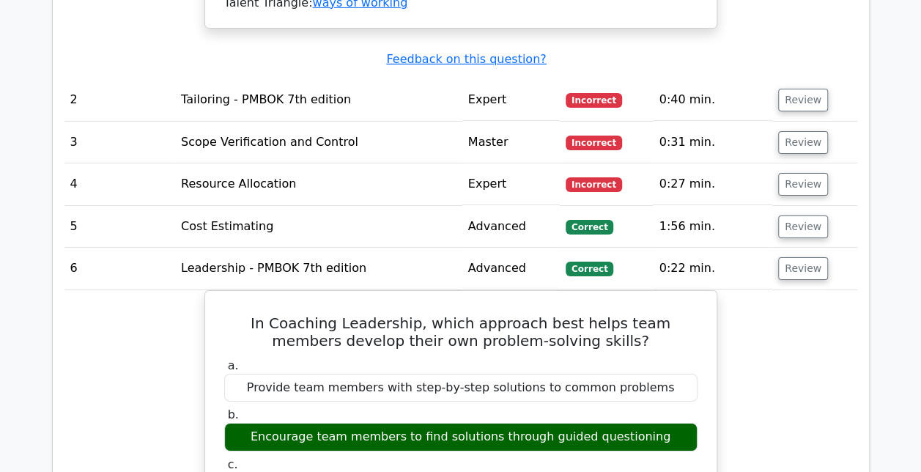
scroll to position [2394, 0]
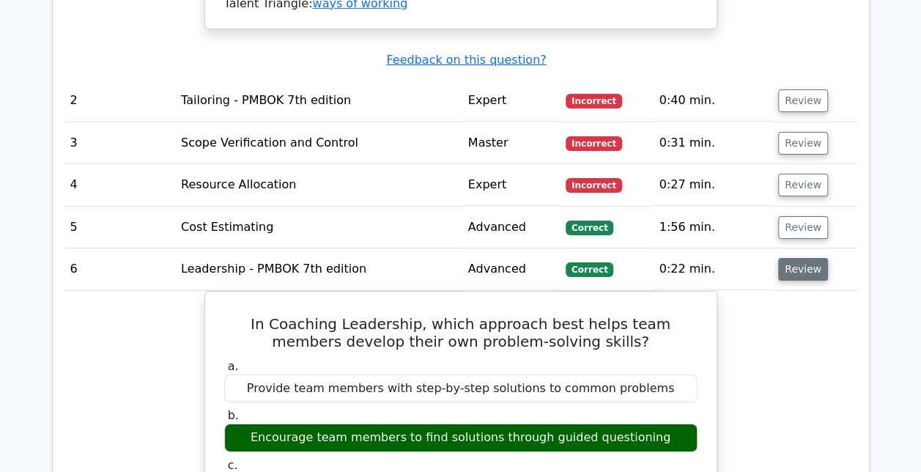
click at [807, 258] on button "Review" at bounding box center [803, 269] width 50 height 23
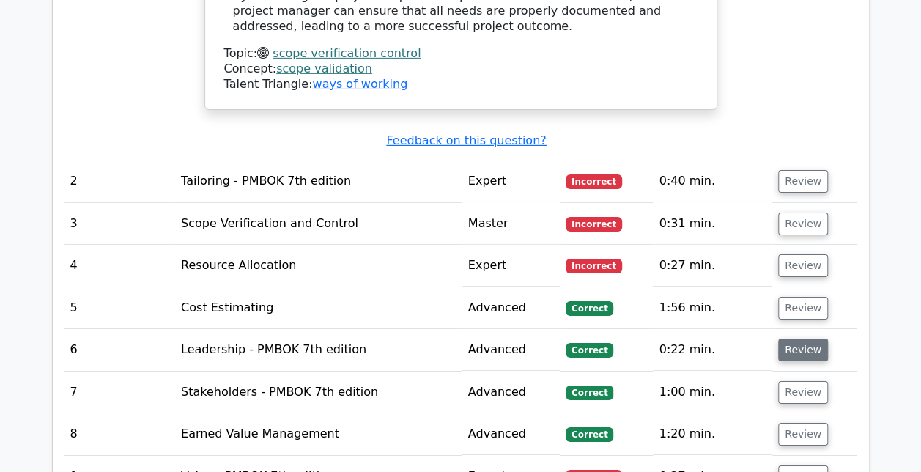
scroll to position [2310, 0]
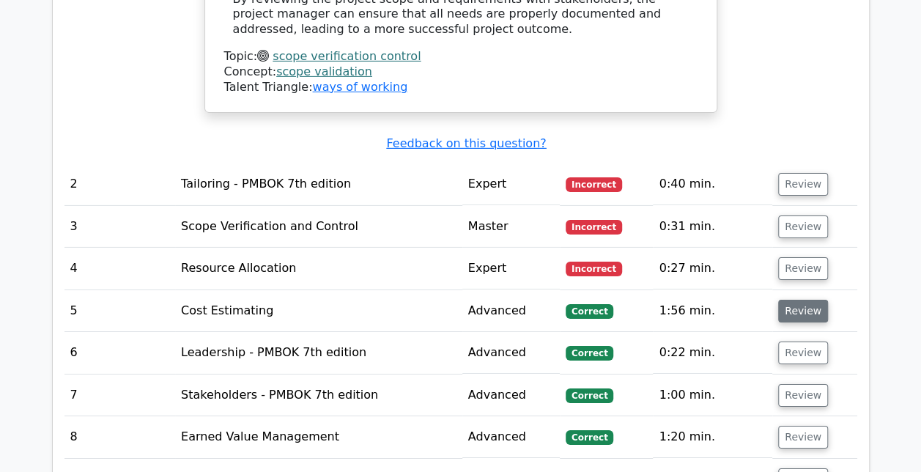
click at [808, 300] on button "Review" at bounding box center [803, 311] width 50 height 23
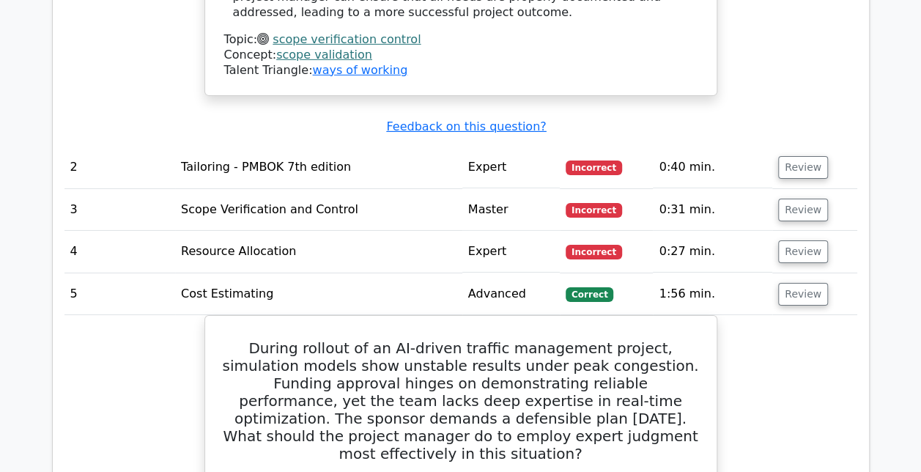
scroll to position [2327, 0]
click at [805, 241] on button "Review" at bounding box center [803, 252] width 50 height 23
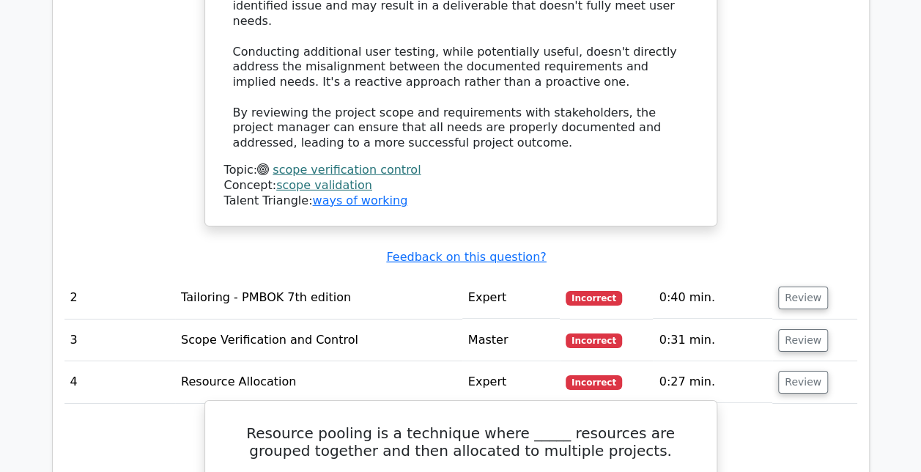
scroll to position [2196, 0]
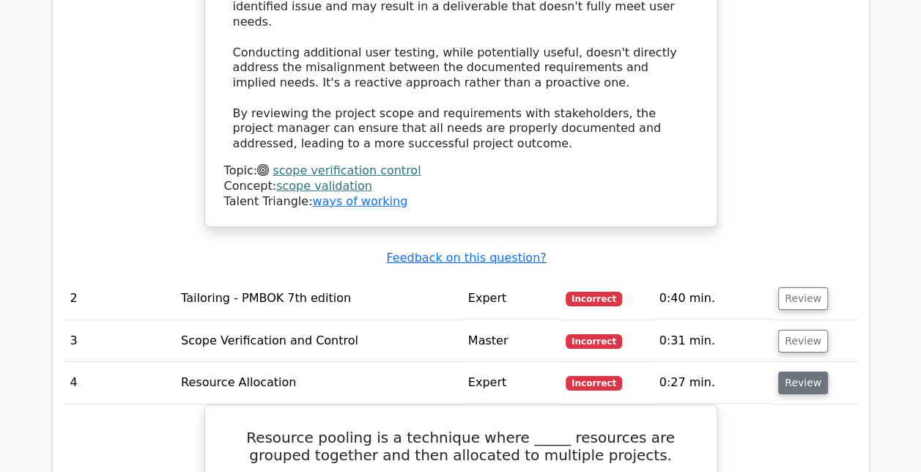
click at [797, 372] on button "Review" at bounding box center [803, 383] width 50 height 23
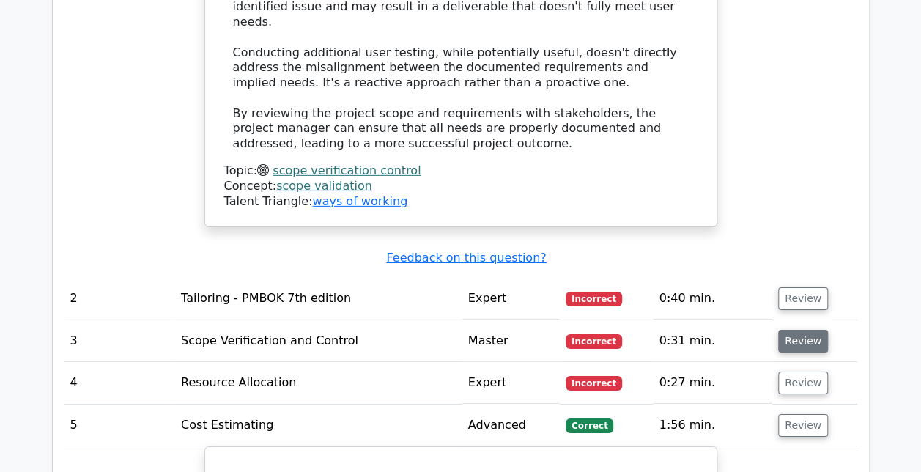
click at [797, 330] on button "Review" at bounding box center [803, 341] width 50 height 23
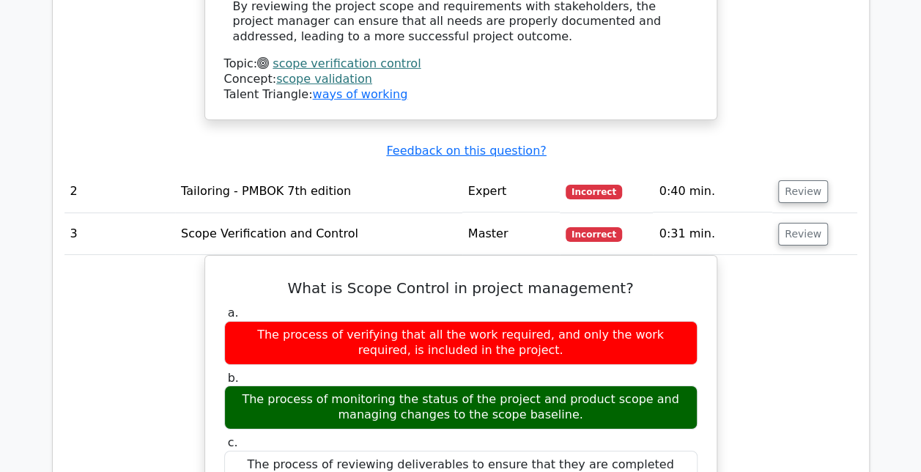
scroll to position [2302, 0]
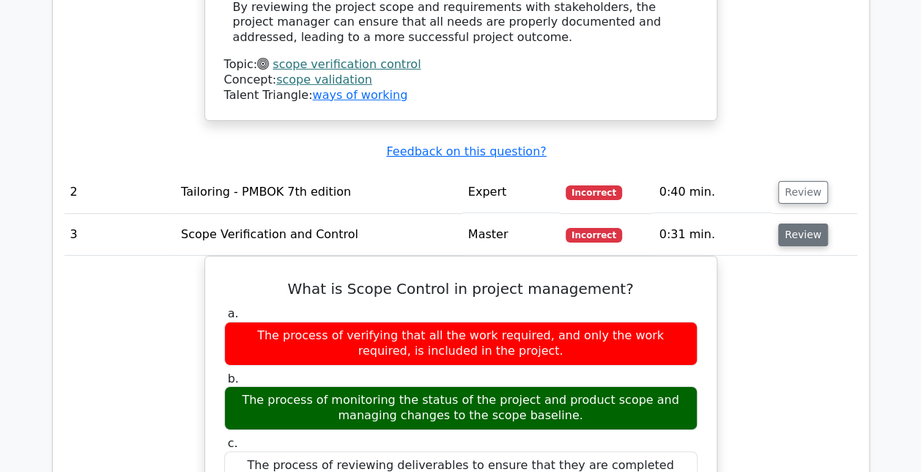
click at [800, 223] on button "Review" at bounding box center [803, 234] width 50 height 23
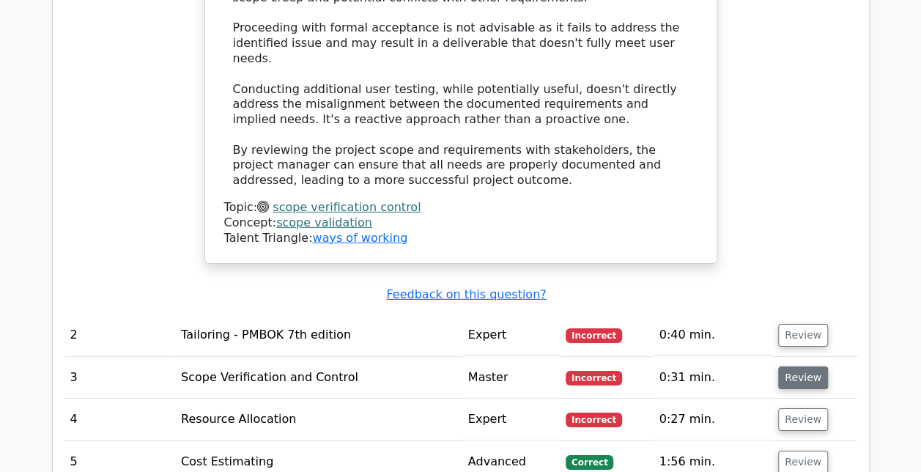
scroll to position [2157, 0]
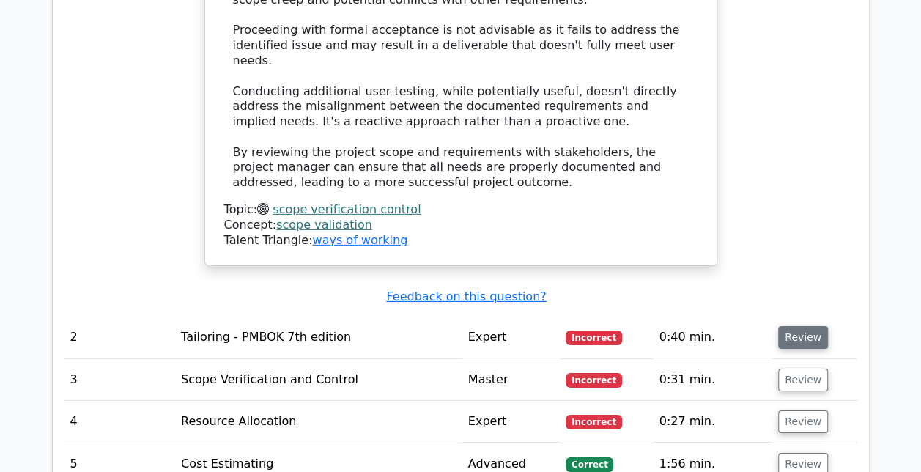
click at [790, 326] on button "Review" at bounding box center [803, 337] width 50 height 23
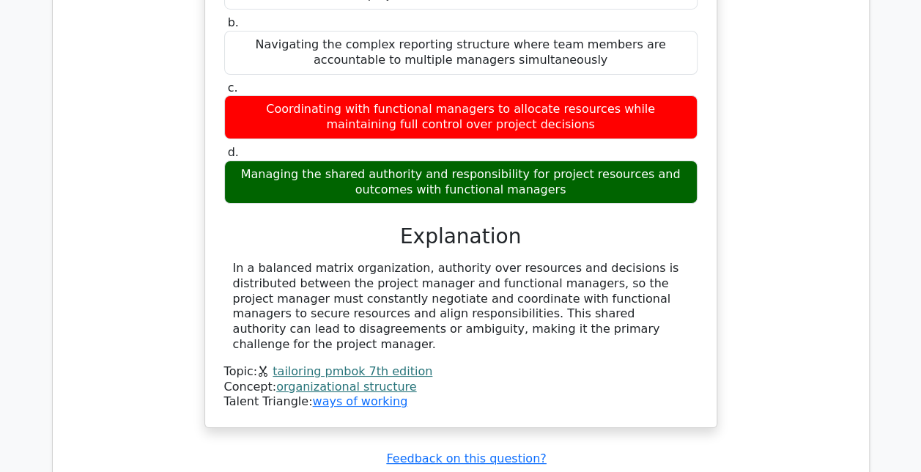
scroll to position [2634, 0]
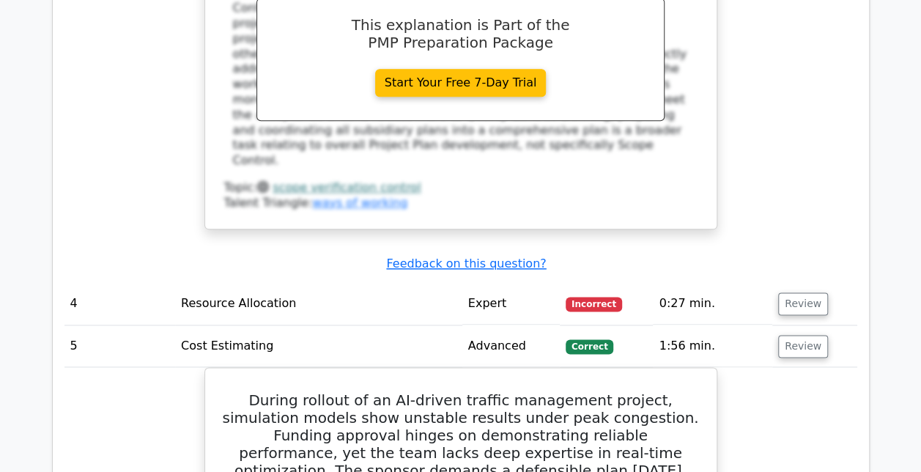
scroll to position [3541, 0]
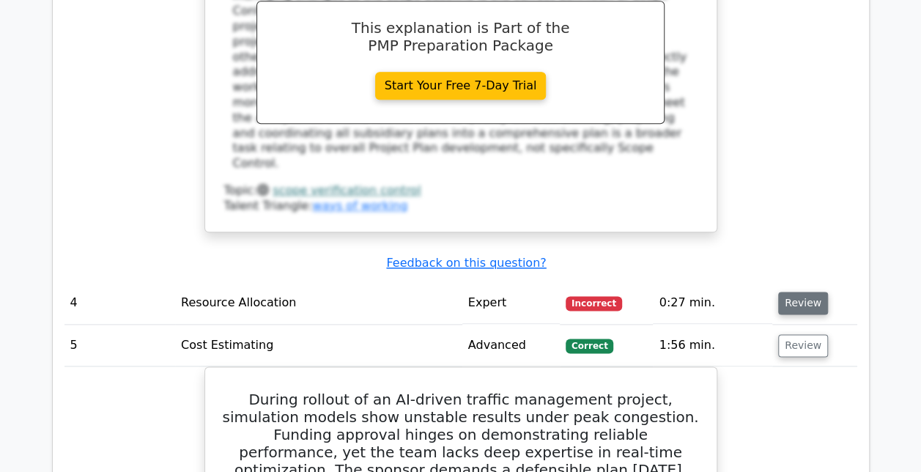
click at [786, 292] on button "Review" at bounding box center [803, 303] width 50 height 23
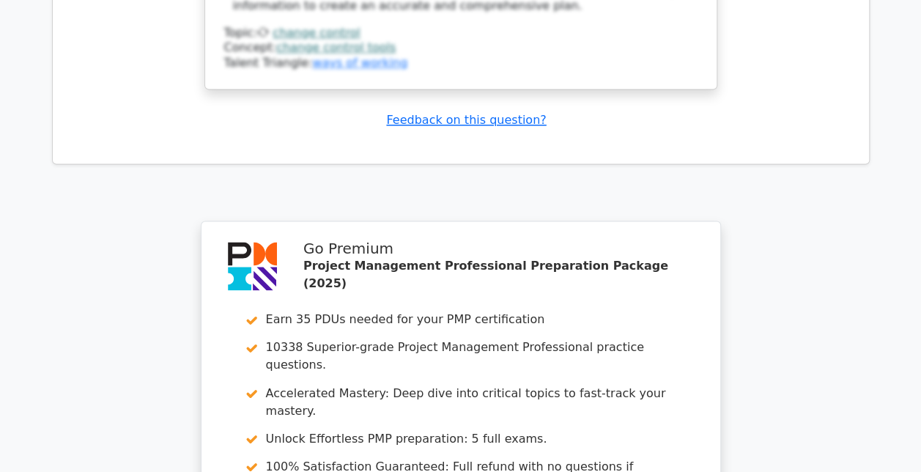
scroll to position [6551, 0]
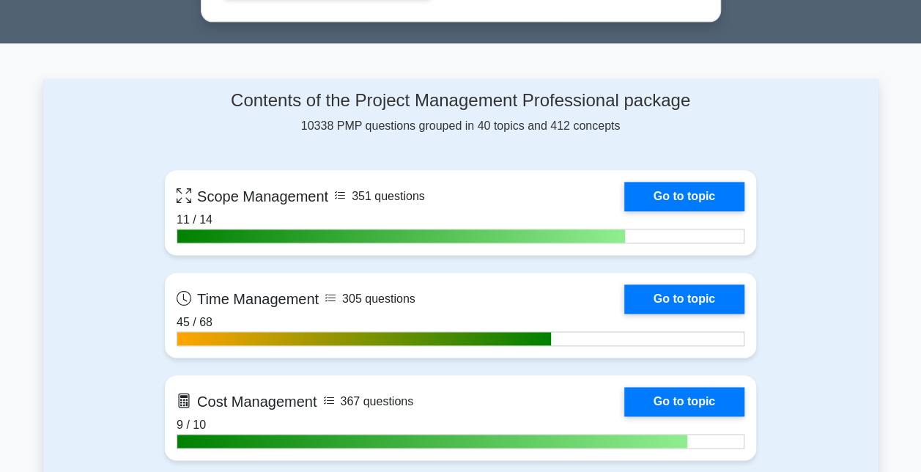
scroll to position [931, 0]
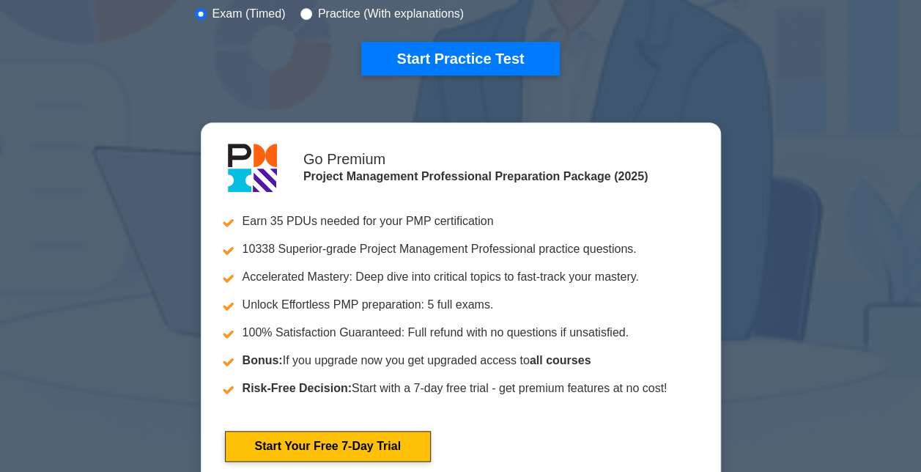
scroll to position [489, 0]
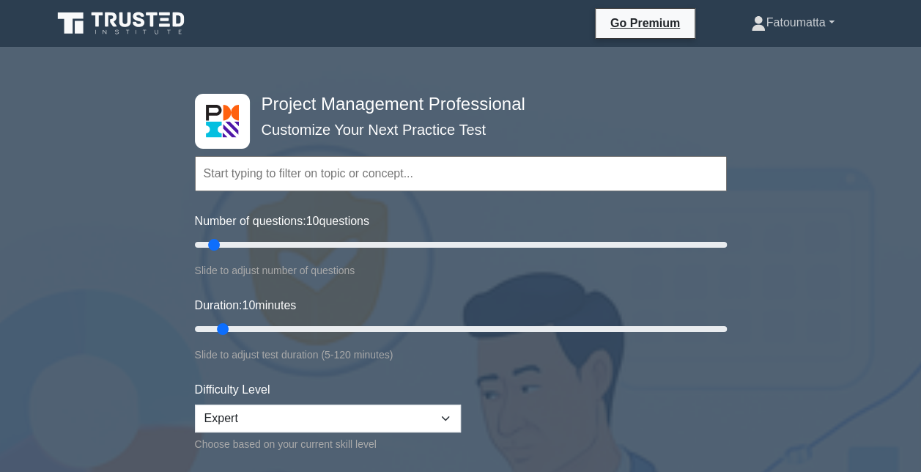
click at [796, 16] on link "Fatoumatta" at bounding box center [792, 22] width 153 height 29
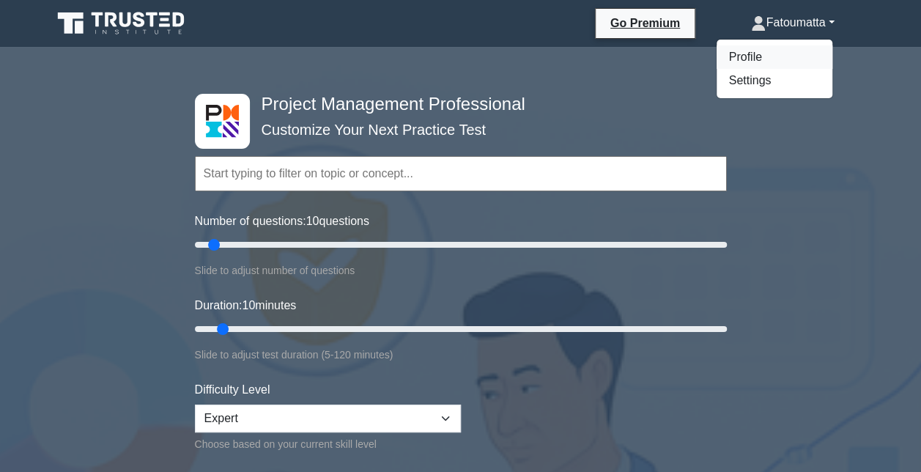
click at [755, 49] on link "Profile" at bounding box center [775, 56] width 116 height 23
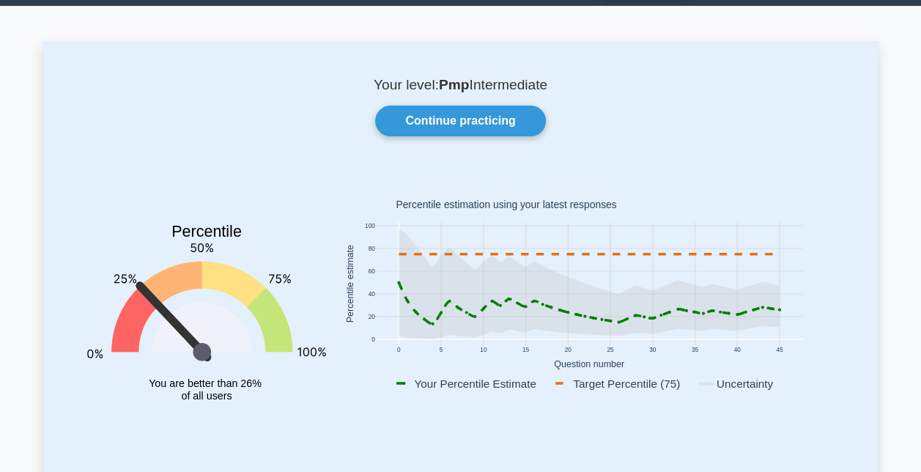
scroll to position [40, 0]
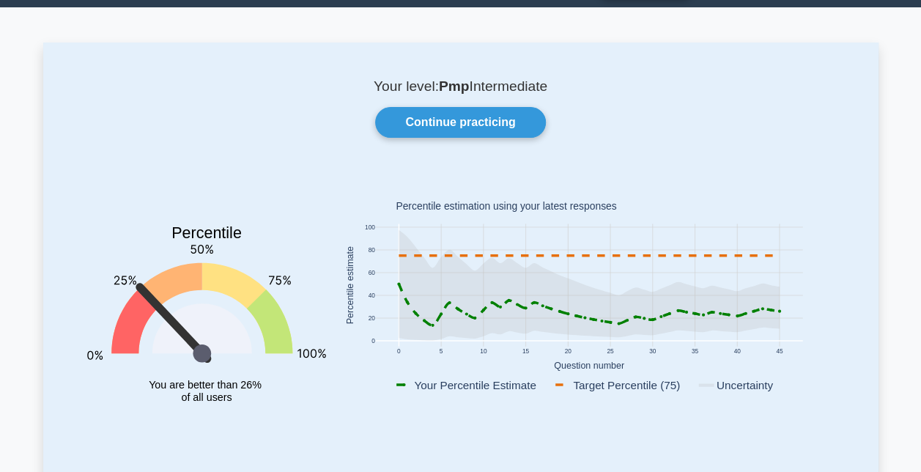
click at [703, 273] on rect at bounding box center [588, 285] width 427 height 122
